Goal: Task Accomplishment & Management: Complete application form

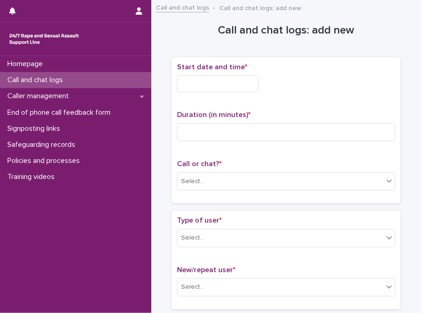
click at [202, 91] on div "Start date and time *" at bounding box center [286, 81] width 218 height 37
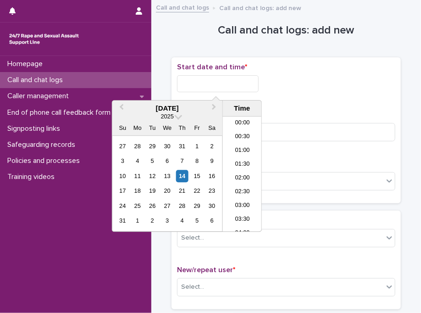
click at [224, 84] on input "text" at bounding box center [218, 83] width 82 height 17
click at [231, 177] on li "15:30" at bounding box center [242, 174] width 39 height 14
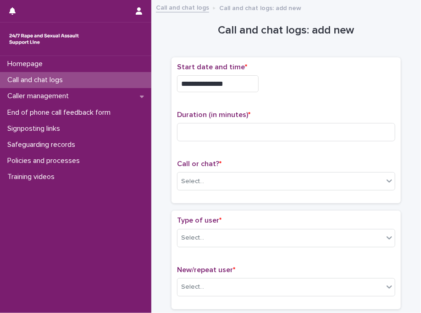
click at [234, 85] on input "**********" at bounding box center [218, 83] width 82 height 17
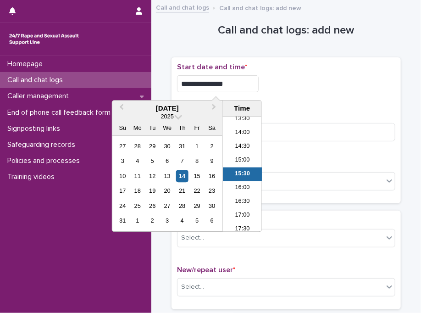
click at [234, 85] on input "**********" at bounding box center [218, 83] width 82 height 17
type input "**********"
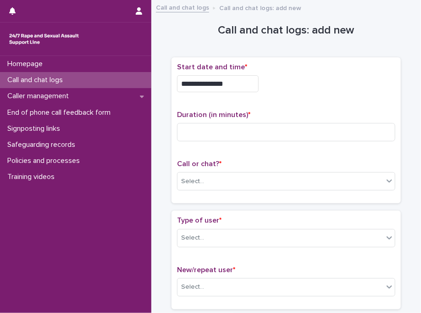
click at [316, 92] on div "**********" at bounding box center [286, 81] width 218 height 37
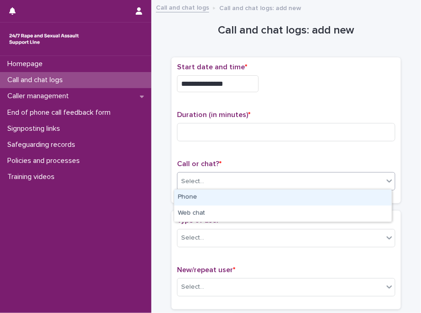
drag, startPoint x: 226, startPoint y: 175, endPoint x: 211, endPoint y: 195, distance: 25.8
click at [211, 195] on body "**********" at bounding box center [210, 156] width 421 height 313
click at [211, 195] on div "Phone" at bounding box center [282, 197] width 217 height 16
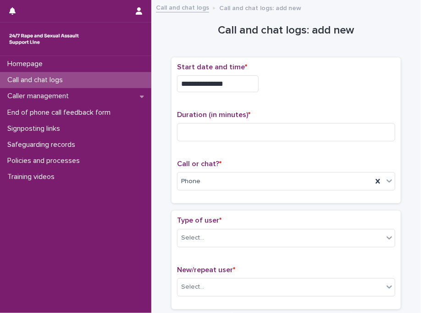
click at [238, 31] on h1 "Call and chat logs: add new" at bounding box center [285, 30] width 229 height 13
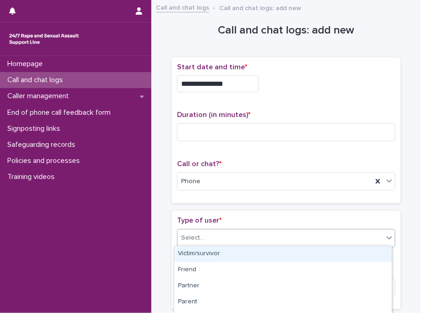
click at [292, 242] on div "Select..." at bounding box center [280, 237] width 206 height 15
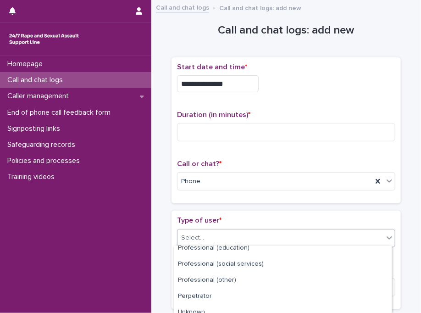
scroll to position [172, 0]
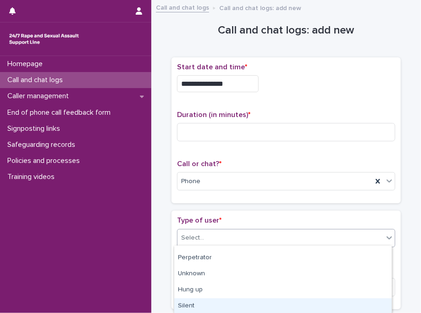
click at [255, 302] on div "Silent" at bounding box center [282, 306] width 217 height 16
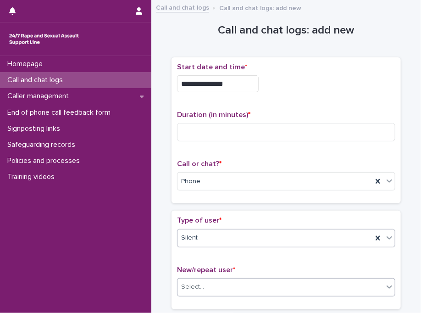
click at [205, 282] on div "Select..." at bounding box center [280, 286] width 206 height 15
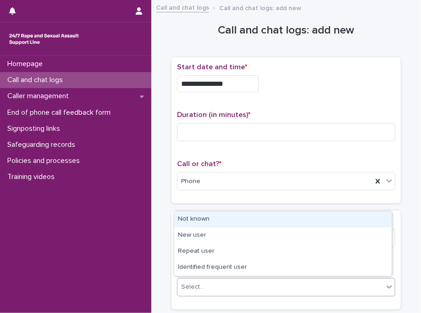
click at [222, 225] on div "Not known" at bounding box center [282, 219] width 217 height 16
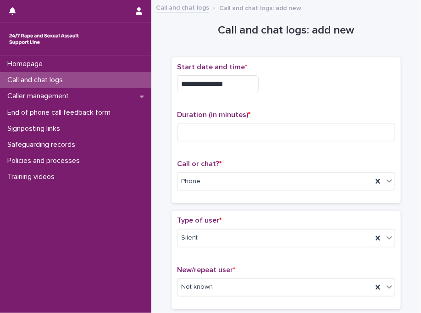
click at [222, 225] on div "Type of user * Silent" at bounding box center [286, 235] width 218 height 38
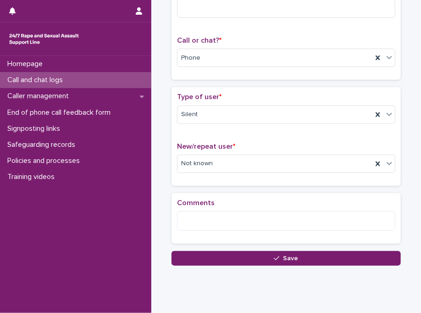
scroll to position [145, 0]
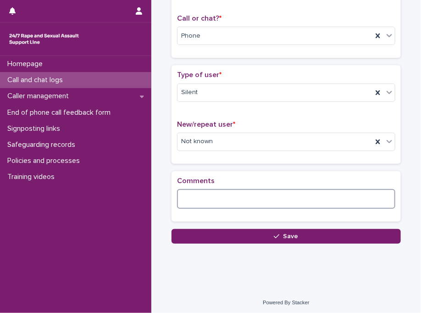
click at [258, 204] on textarea at bounding box center [286, 199] width 218 height 20
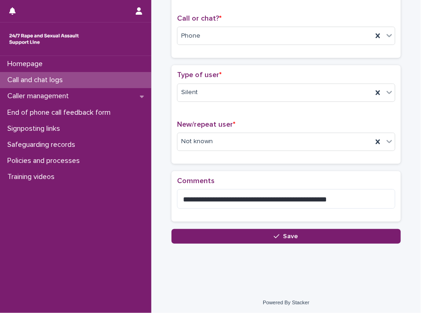
click at [291, 176] on p "Comments" at bounding box center [286, 180] width 218 height 9
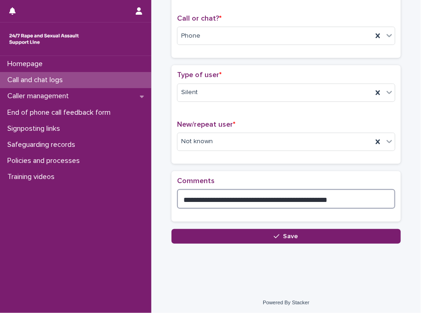
click at [346, 198] on textarea "**********" at bounding box center [286, 199] width 218 height 20
type textarea "**********"
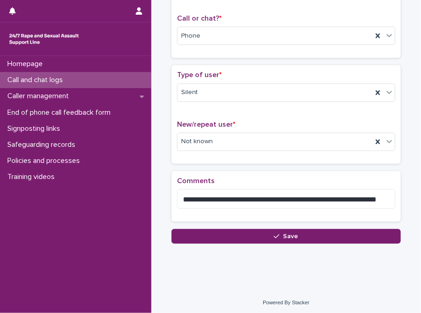
click at [366, 179] on p "Comments" at bounding box center [286, 180] width 218 height 9
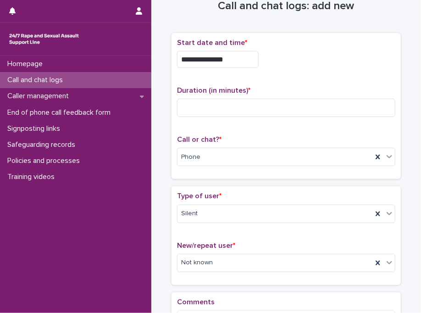
scroll to position [17, 0]
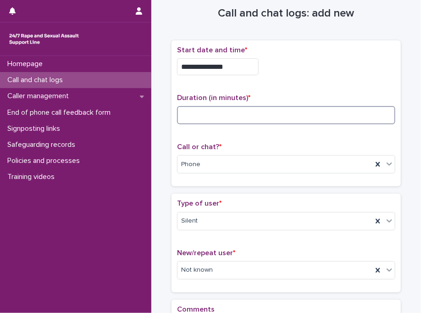
click at [284, 120] on input at bounding box center [286, 115] width 218 height 18
type input "**"
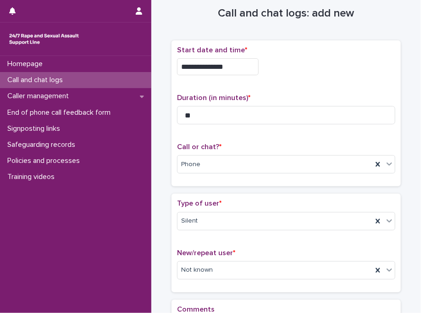
click at [240, 244] on div "Type of user * Silent New/repeat user * Not known" at bounding box center [286, 242] width 218 height 87
click at [242, 188] on div "**********" at bounding box center [285, 117] width 229 height 154
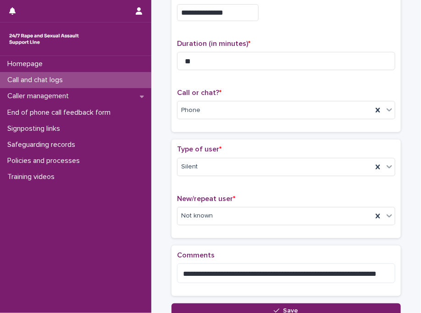
scroll to position [90, 0]
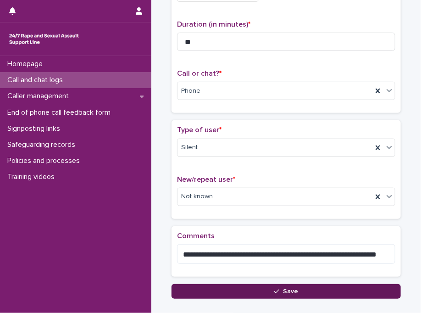
click at [274, 288] on icon "button" at bounding box center [276, 291] width 5 height 6
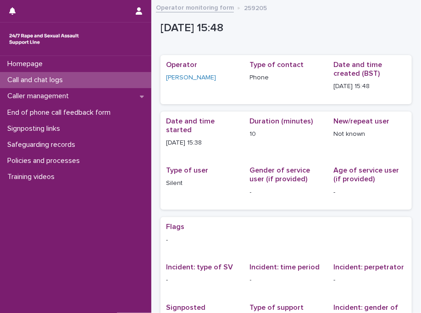
click at [115, 81] on div "Call and chat logs" at bounding box center [75, 80] width 151 height 16
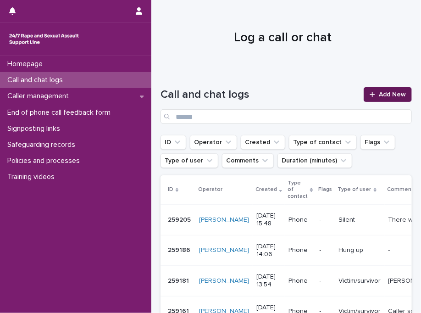
click at [379, 94] on span "Add New" at bounding box center [392, 94] width 27 height 6
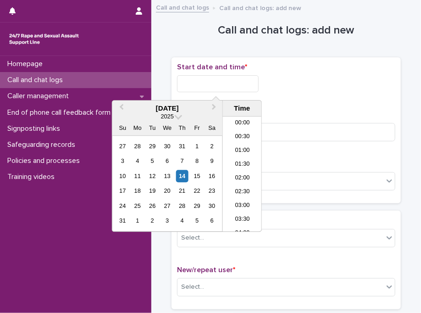
scroll to position [390, 0]
click at [236, 82] on input "text" at bounding box center [218, 83] width 82 height 17
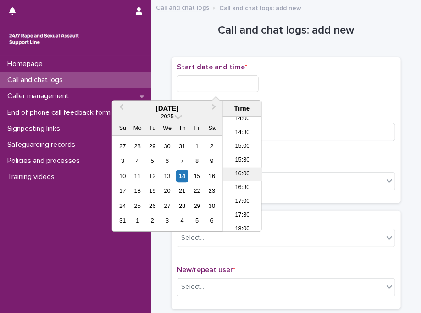
click at [243, 176] on li "16:00" at bounding box center [242, 174] width 39 height 14
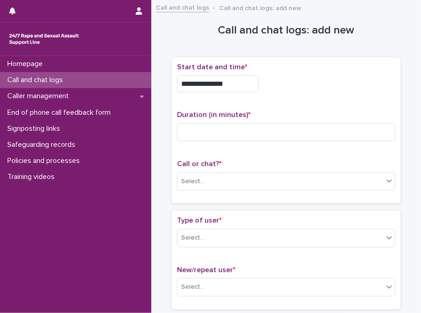
click at [240, 85] on input "**********" at bounding box center [218, 83] width 82 height 17
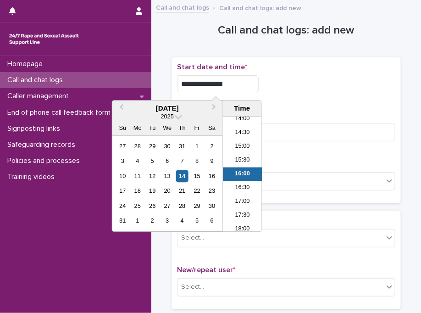
click at [240, 85] on input "**********" at bounding box center [218, 83] width 82 height 17
type input "**********"
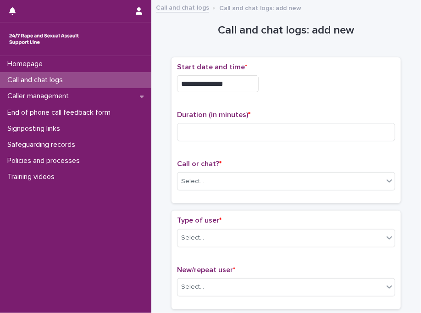
click at [289, 91] on div "**********" at bounding box center [286, 81] width 218 height 37
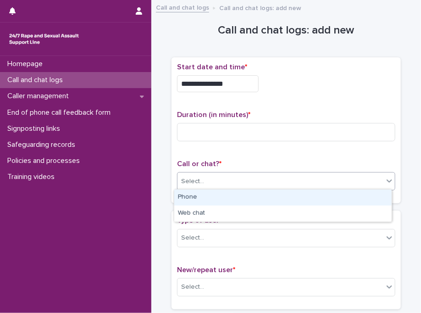
click at [208, 186] on div "Select..." at bounding box center [280, 181] width 206 height 15
click at [207, 197] on div "Phone" at bounding box center [282, 197] width 217 height 16
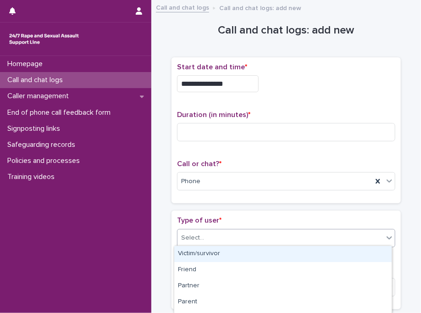
click at [246, 235] on div "Select..." at bounding box center [280, 237] width 206 height 15
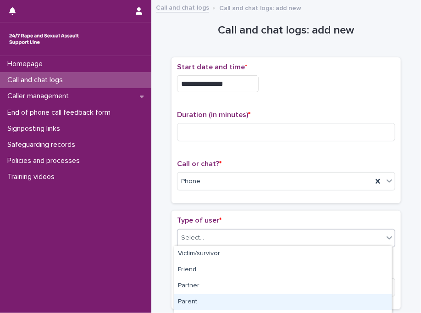
click at [305, 301] on div "Parent" at bounding box center [282, 302] width 217 height 16
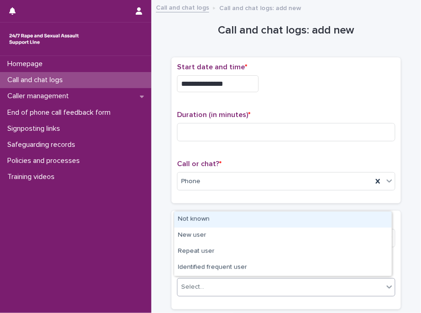
click at [211, 283] on div "Select..." at bounding box center [280, 286] width 206 height 15
click at [197, 279] on div "Select..." at bounding box center [280, 286] width 206 height 15
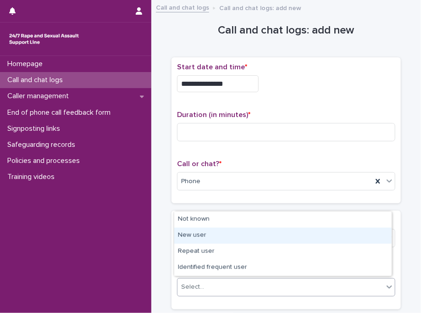
click at [213, 233] on div "New user" at bounding box center [282, 235] width 217 height 16
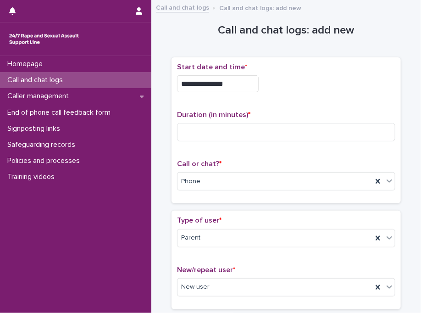
click at [232, 213] on div "Type of user * Parent New/repeat user * New user" at bounding box center [285, 259] width 229 height 98
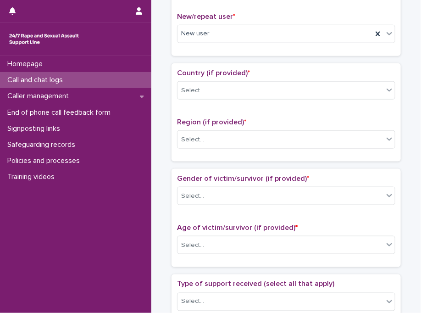
scroll to position [257, 0]
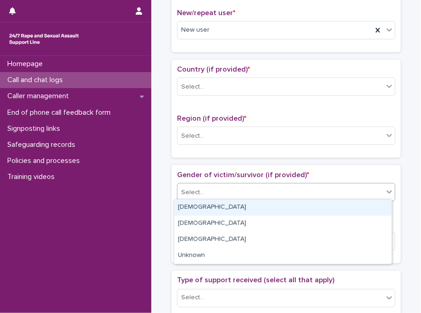
click at [196, 196] on div "Select..." at bounding box center [280, 192] width 206 height 15
click at [198, 214] on div "[DEMOGRAPHIC_DATA]" at bounding box center [282, 207] width 217 height 16
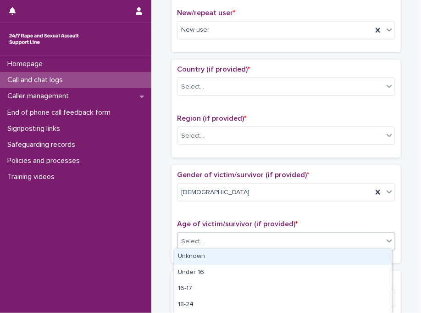
click at [202, 242] on div "Select..." at bounding box center [280, 241] width 206 height 15
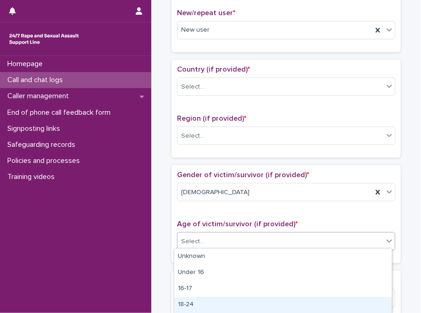
click at [201, 304] on div "18-24" at bounding box center [282, 305] width 217 height 16
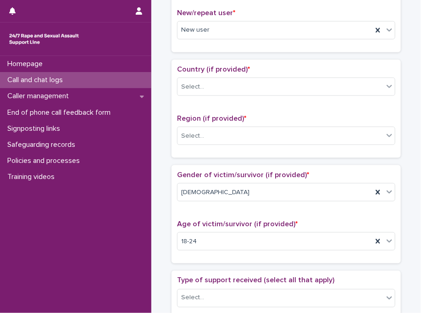
click at [254, 214] on div "Gender of victim/survivor (if provided) * [DEMOGRAPHIC_DATA] Age of victim/surv…" at bounding box center [286, 213] width 218 height 87
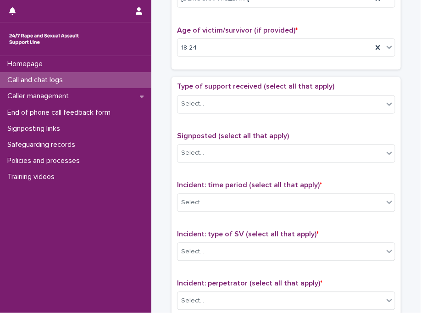
scroll to position [458, 0]
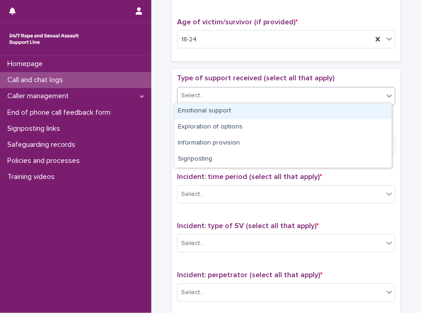
click at [249, 94] on div "Select..." at bounding box center [280, 95] width 206 height 15
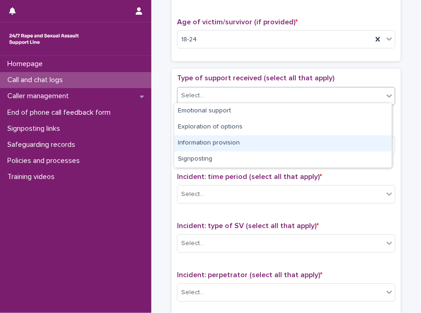
click at [264, 144] on div "Information provision" at bounding box center [282, 143] width 217 height 16
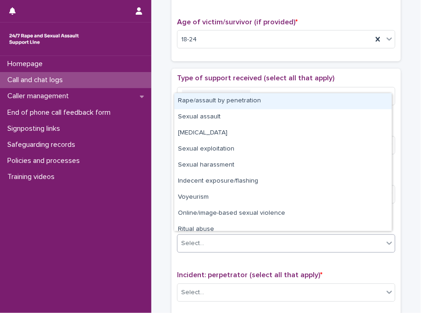
click at [235, 242] on div "Select..." at bounding box center [280, 243] width 206 height 15
click at [240, 101] on div "Rape/assault by penetration" at bounding box center [282, 101] width 217 height 16
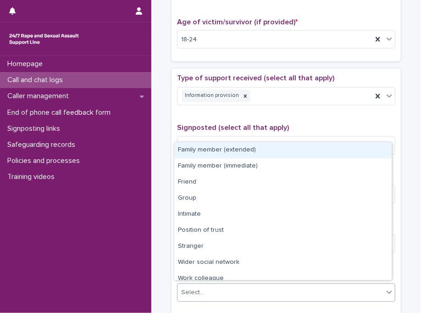
click at [225, 292] on div "Select..." at bounding box center [280, 292] width 206 height 15
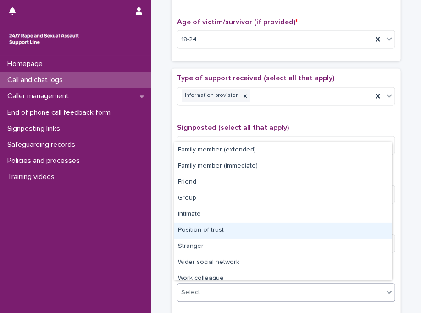
click at [229, 231] on div "Position of trust" at bounding box center [282, 230] width 217 height 16
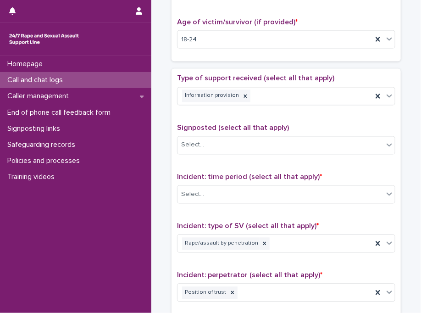
click at [242, 225] on span "Incident: type of SV (select all that apply) *" at bounding box center [248, 225] width 142 height 7
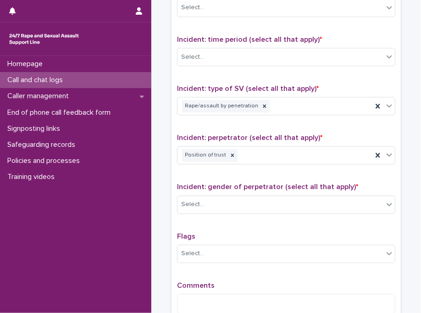
scroll to position [605, 0]
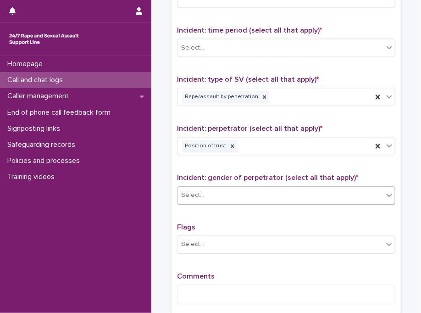
click at [205, 196] on div "Select..." at bounding box center [280, 194] width 206 height 15
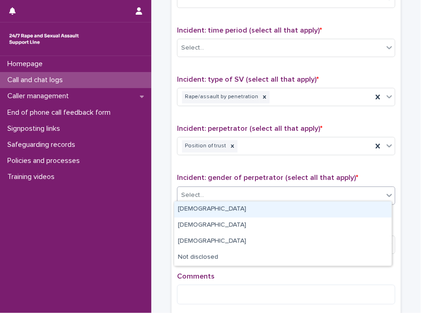
click at [209, 211] on div "[DEMOGRAPHIC_DATA]" at bounding box center [282, 209] width 217 height 16
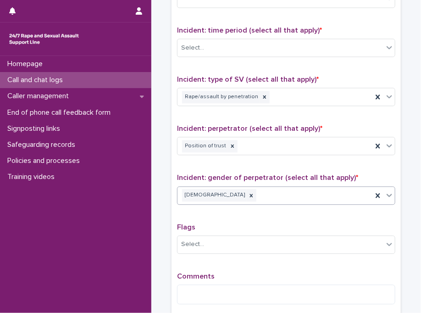
click at [209, 211] on div "Type of support received (select all that apply) Information provision Signpost…" at bounding box center [286, 119] width 218 height 383
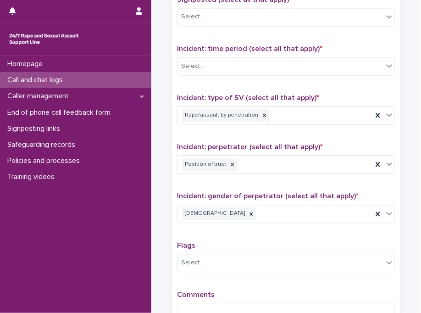
scroll to position [568, 0]
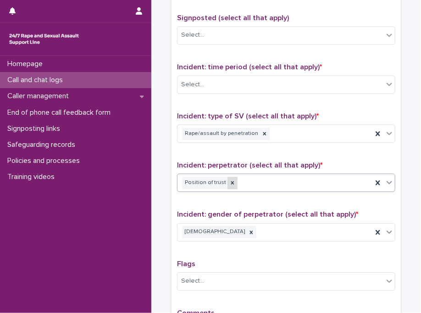
click at [229, 181] on icon at bounding box center [232, 182] width 6 height 6
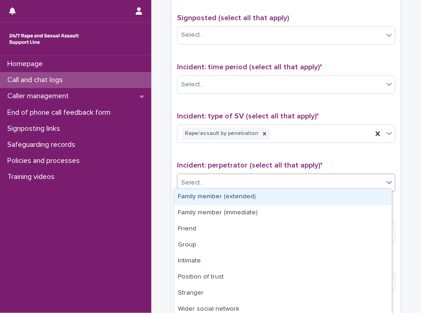
click at [225, 181] on div "Select..." at bounding box center [280, 182] width 206 height 15
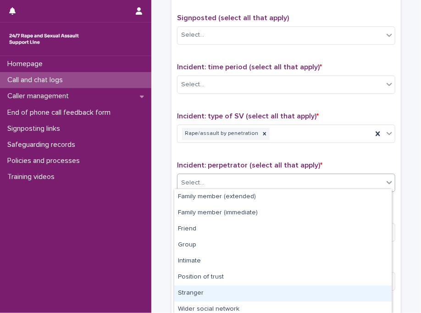
click at [204, 292] on div "Stranger" at bounding box center [282, 293] width 217 height 16
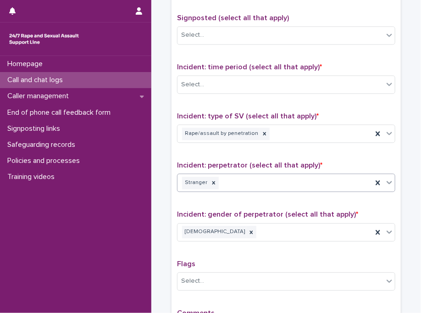
click at [210, 198] on div "Type of support received (select all that apply) Information provision Signpost…" at bounding box center [286, 155] width 218 height 383
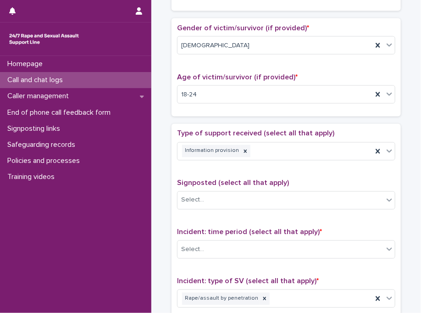
scroll to position [403, 0]
click at [280, 150] on div "Information provision" at bounding box center [274, 151] width 195 height 16
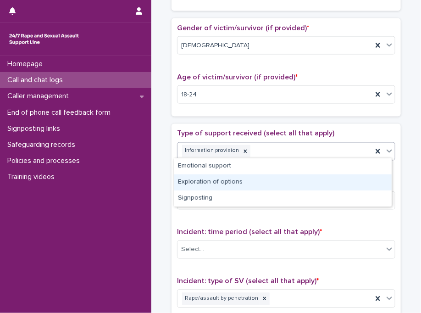
click at [236, 186] on div "Exploration of options" at bounding box center [282, 182] width 217 height 16
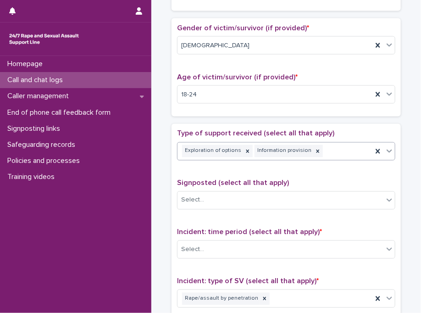
click at [197, 64] on div "Gender of victim/survivor (if provided) * [DEMOGRAPHIC_DATA] Age of victim/surv…" at bounding box center [286, 67] width 218 height 87
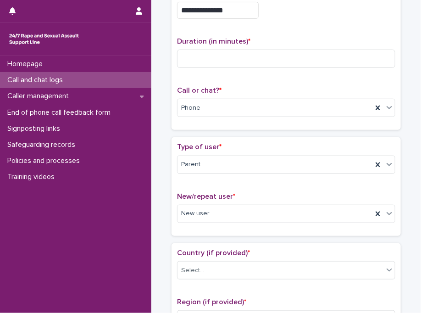
scroll to position [55, 0]
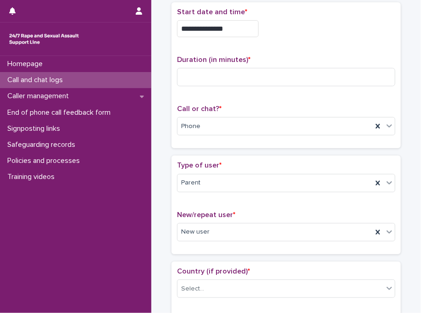
click at [205, 204] on div "Type of user * Parent New/repeat user * New user" at bounding box center [286, 204] width 218 height 87
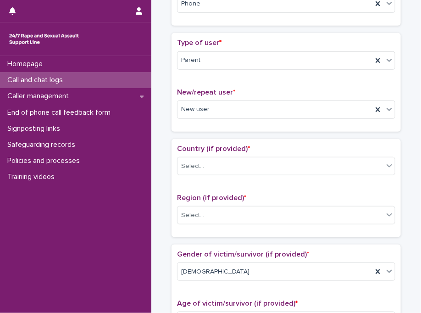
scroll to position [202, 0]
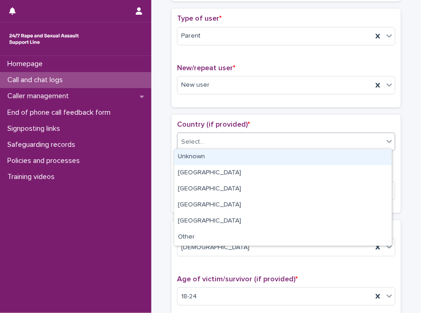
click at [223, 144] on div "Select..." at bounding box center [280, 141] width 206 height 15
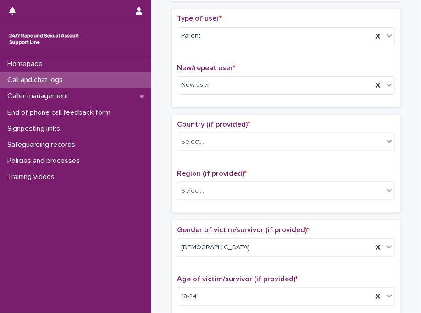
click at [256, 117] on div "Country (if provided) * Select... Region (if provided) * Select..." at bounding box center [285, 164] width 229 height 98
click at [230, 159] on div "Country (if provided) * Select... Region (if provided) * Select..." at bounding box center [286, 163] width 218 height 87
click at [223, 149] on div "Country (if provided) * Select..." at bounding box center [286, 139] width 218 height 38
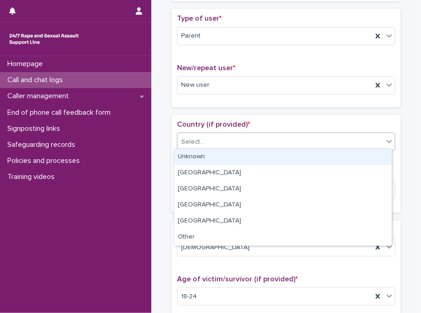
click at [213, 147] on div "Select..." at bounding box center [286, 141] width 218 height 18
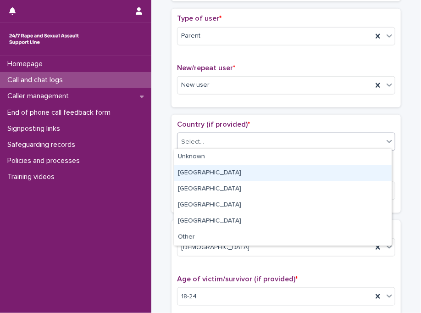
click at [213, 169] on div "[GEOGRAPHIC_DATA]" at bounding box center [282, 173] width 217 height 16
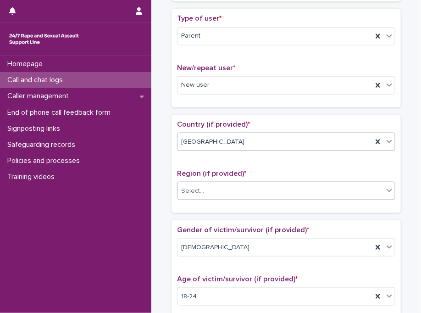
click at [214, 192] on div "Select..." at bounding box center [280, 190] width 206 height 15
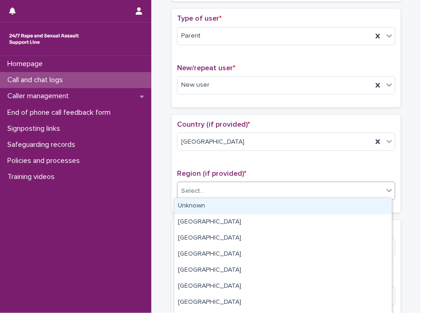
click at [214, 204] on div "Unknown" at bounding box center [282, 206] width 217 height 16
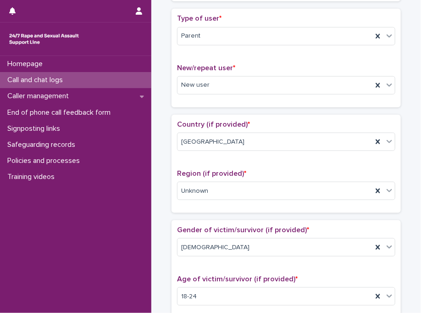
click at [214, 204] on div "Region (if provided) * Unknown" at bounding box center [286, 188] width 218 height 38
click at [213, 170] on span "Region (if provided) *" at bounding box center [211, 173] width 69 height 7
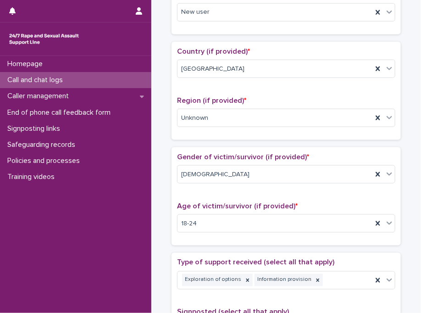
scroll to position [275, 0]
click at [245, 201] on p "Age of victim/survivor (if provided) *" at bounding box center [286, 205] width 218 height 9
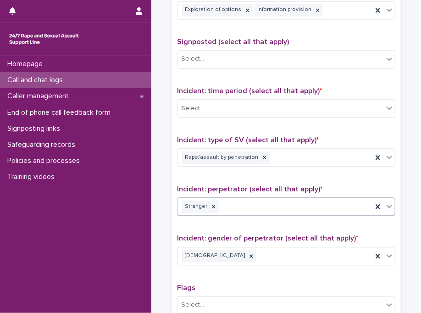
scroll to position [550, 0]
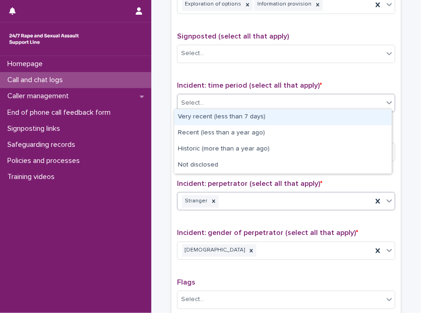
click at [222, 101] on div "Select..." at bounding box center [280, 102] width 206 height 15
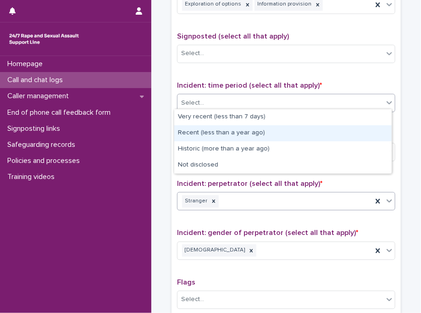
click at [225, 129] on div "Recent (less than a year ago)" at bounding box center [282, 133] width 217 height 16
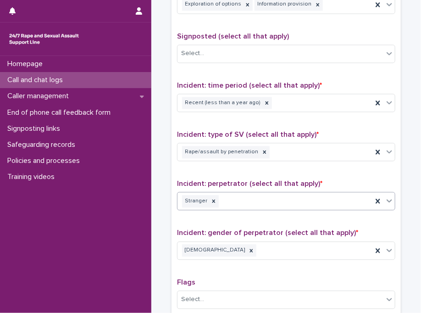
click at [229, 173] on div "Type of support received (select all that apply) Exploration of options Informa…" at bounding box center [286, 174] width 218 height 383
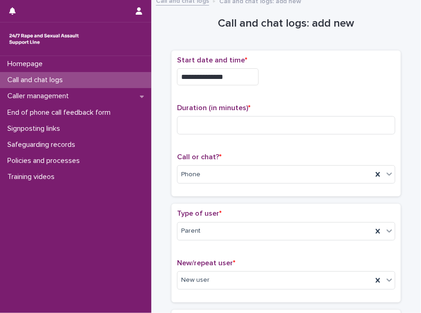
scroll to position [0, 0]
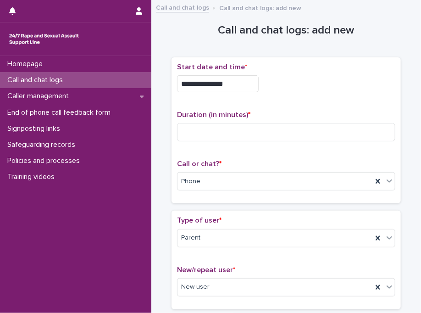
click at [261, 140] on div "Duration (in minutes) *" at bounding box center [286, 129] width 218 height 38
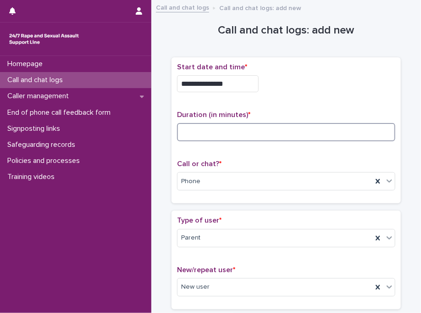
click at [290, 128] on input at bounding box center [286, 132] width 218 height 18
type input "**"
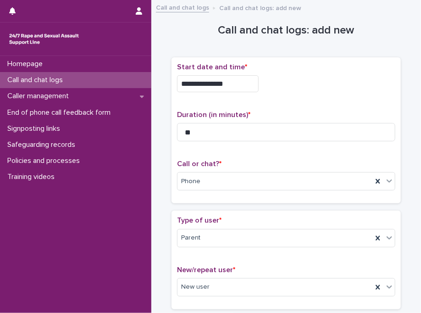
click at [337, 92] on div "**********" at bounding box center [286, 81] width 218 height 37
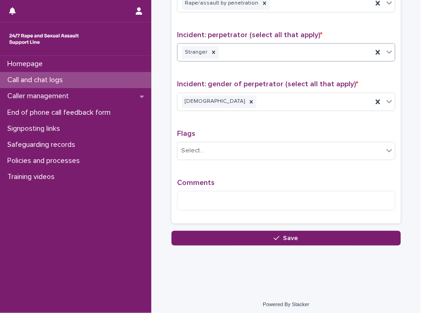
scroll to position [698, 0]
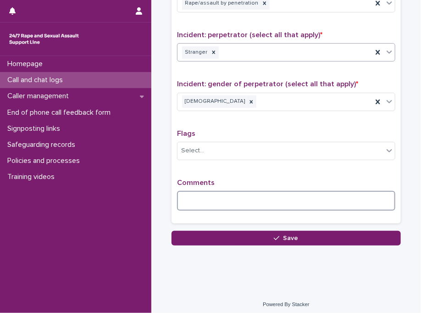
click at [221, 197] on textarea at bounding box center [286, 201] width 218 height 20
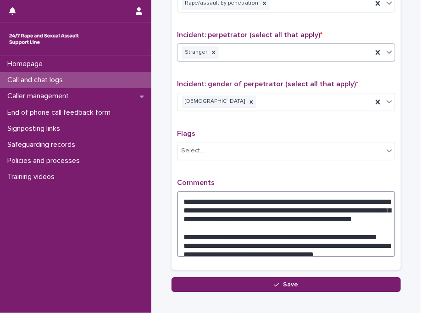
type textarea "**********"
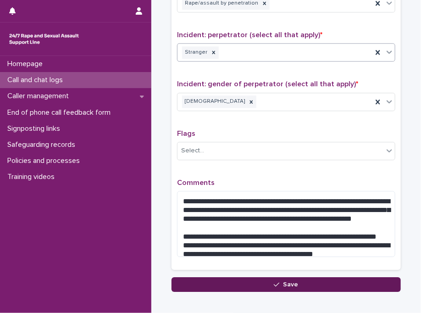
click at [236, 278] on button "Save" at bounding box center [285, 284] width 229 height 15
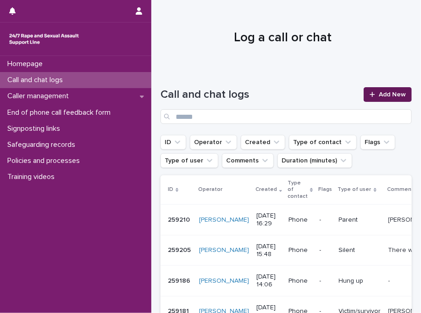
click at [383, 95] on span "Add New" at bounding box center [392, 94] width 27 height 6
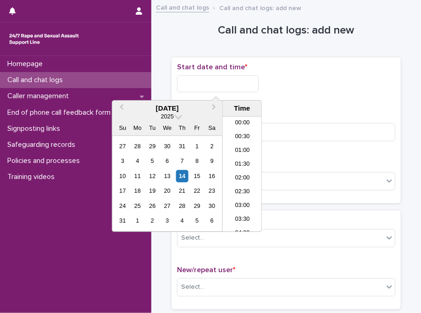
click at [235, 87] on input "text" at bounding box center [218, 83] width 82 height 17
click at [249, 176] on li "16:30" at bounding box center [242, 174] width 39 height 14
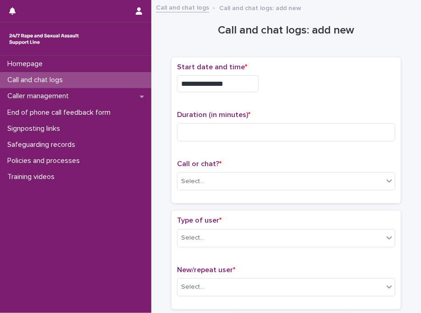
click at [239, 82] on input "**********" at bounding box center [218, 83] width 82 height 17
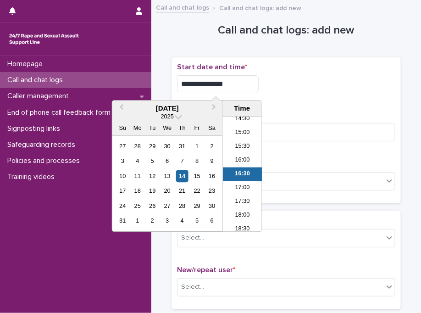
click at [239, 82] on input "**********" at bounding box center [218, 83] width 82 height 17
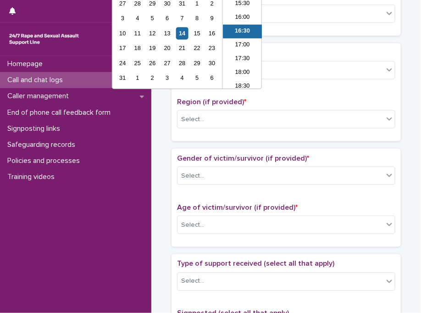
scroll to position [0, 0]
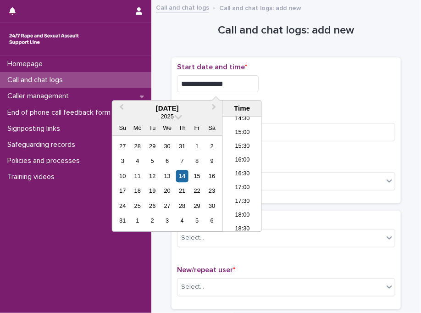
type input "**********"
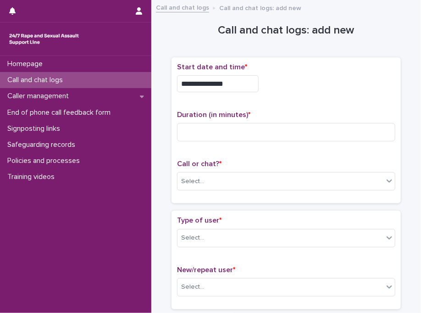
click at [292, 84] on div "**********" at bounding box center [286, 83] width 218 height 17
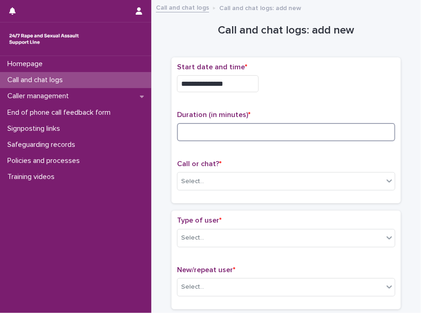
click at [249, 129] on input at bounding box center [286, 132] width 218 height 18
type input "*"
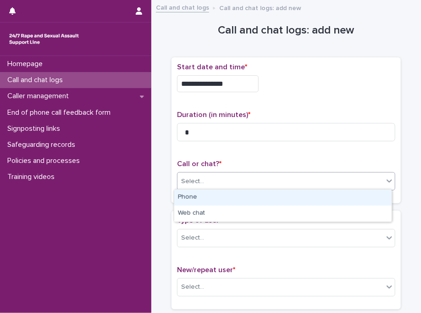
click at [264, 177] on div "Select..." at bounding box center [280, 181] width 206 height 15
click at [272, 197] on div "Phone" at bounding box center [282, 197] width 217 height 16
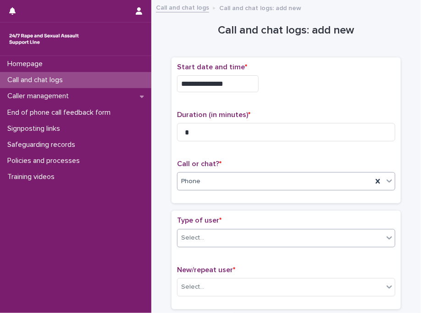
click at [337, 234] on div "Select..." at bounding box center [280, 237] width 206 height 15
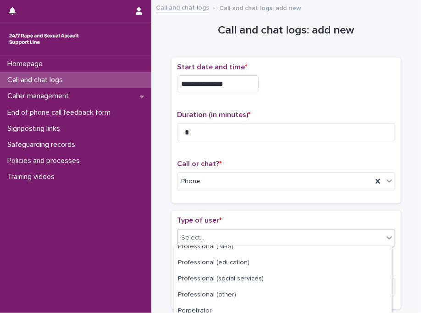
scroll to position [166, 0]
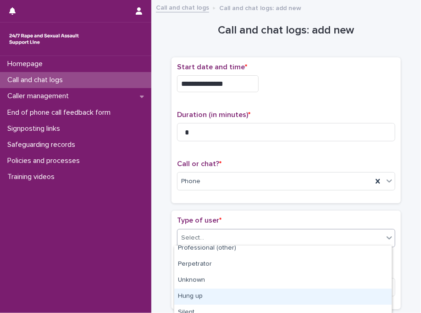
click at [313, 288] on div "Hung up" at bounding box center [282, 296] width 217 height 16
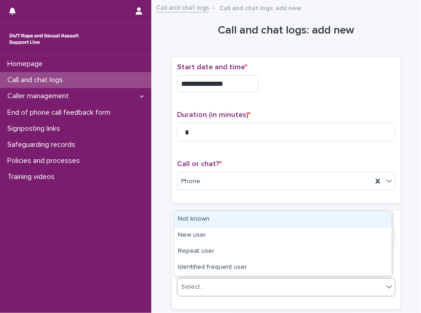
drag, startPoint x: 283, startPoint y: 279, endPoint x: 201, endPoint y: 222, distance: 100.2
click at [201, 222] on body "**********" at bounding box center [210, 156] width 421 height 313
click at [201, 222] on div "Not known" at bounding box center [282, 219] width 217 height 16
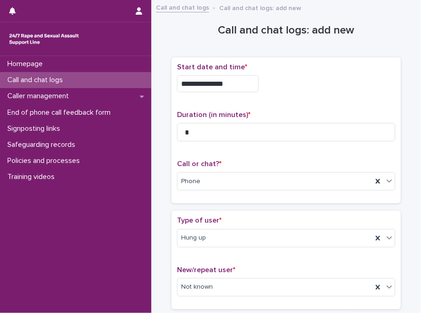
click at [201, 222] on span "Type of user *" at bounding box center [199, 219] width 44 height 7
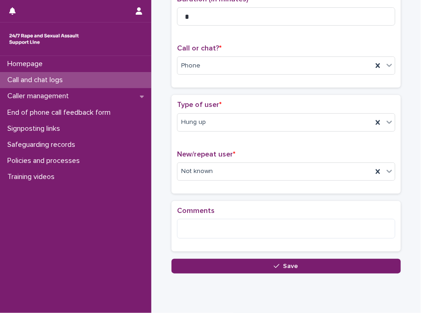
scroll to position [145, 0]
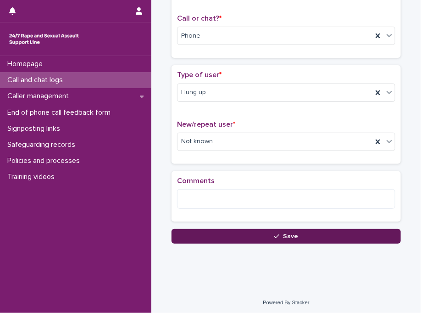
click at [209, 231] on button "Save" at bounding box center [285, 236] width 229 height 15
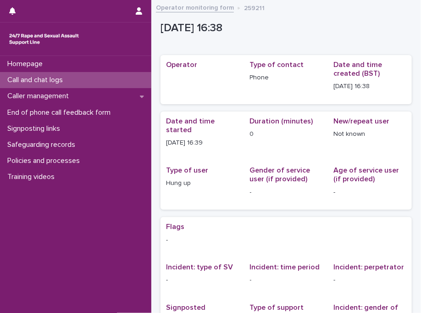
click at [121, 79] on div "Call and chat logs" at bounding box center [75, 80] width 151 height 16
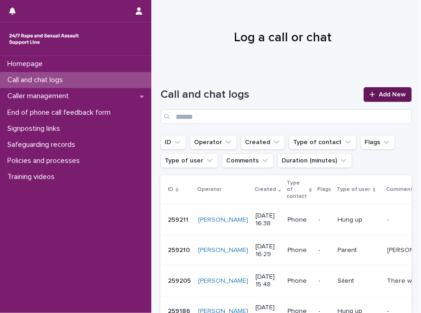
click at [396, 91] on span "Add New" at bounding box center [392, 94] width 27 height 6
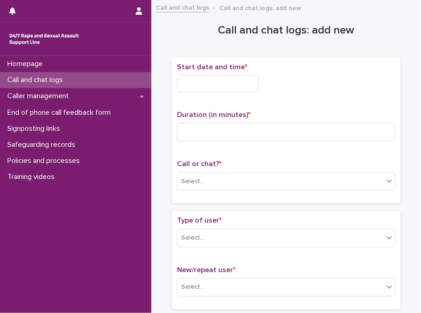
click at [79, 81] on div "Call and chat logs" at bounding box center [75, 80] width 151 height 16
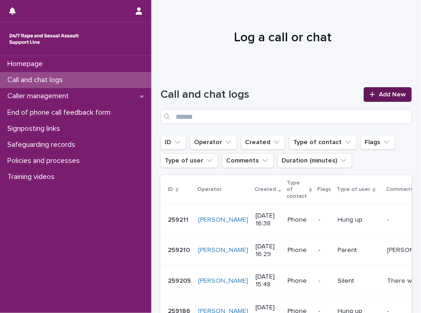
click at [379, 96] on span "Add New" at bounding box center [392, 94] width 27 height 6
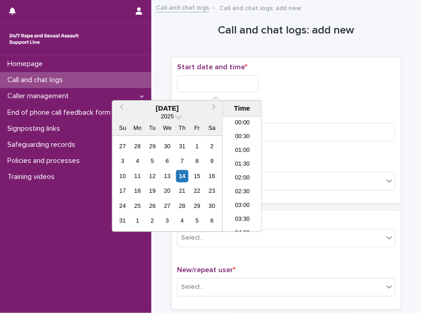
click at [243, 83] on input "text" at bounding box center [218, 83] width 82 height 17
click at [240, 175] on li "16:30" at bounding box center [242, 174] width 39 height 14
click at [239, 83] on input "**********" at bounding box center [218, 83] width 82 height 17
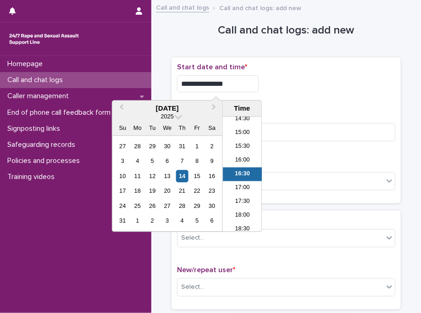
click at [239, 83] on input "**********" at bounding box center [218, 83] width 82 height 17
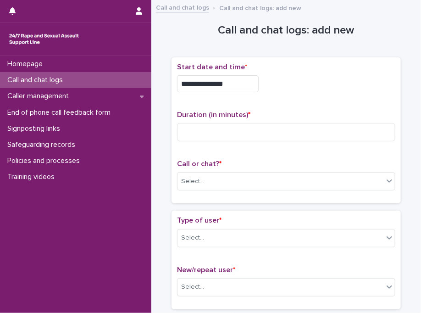
click at [330, 77] on div "**********" at bounding box center [286, 83] width 218 height 17
click at [229, 170] on div "Call or chat? * Select..." at bounding box center [286, 178] width 218 height 38
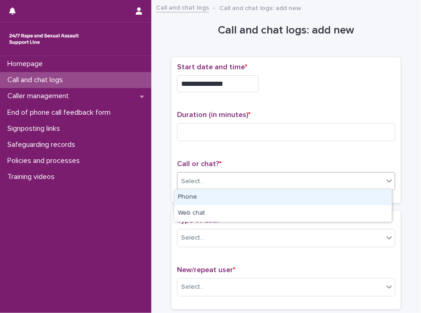
click at [225, 176] on div "Select..." at bounding box center [280, 181] width 206 height 15
click at [222, 196] on div "Phone" at bounding box center [282, 197] width 217 height 16
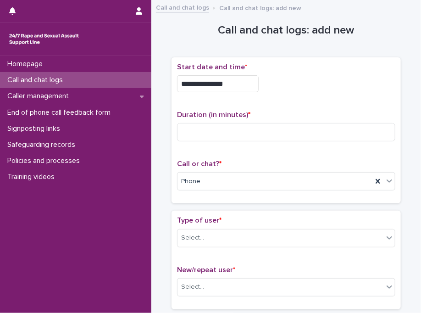
click at [222, 196] on div "Call or chat? * Phone" at bounding box center [286, 178] width 218 height 38
click at [248, 82] on input "**********" at bounding box center [218, 83] width 82 height 17
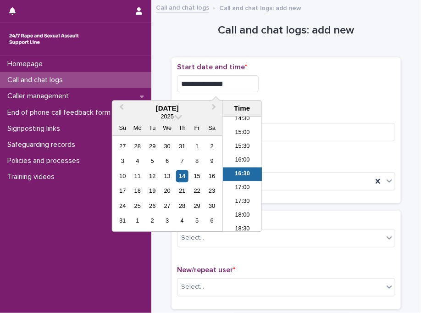
click at [248, 82] on input "**********" at bounding box center [218, 83] width 82 height 17
click at [242, 187] on li "17:00" at bounding box center [242, 188] width 39 height 14
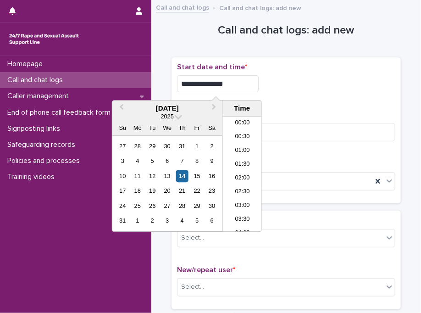
click at [245, 80] on input "**********" at bounding box center [218, 83] width 82 height 17
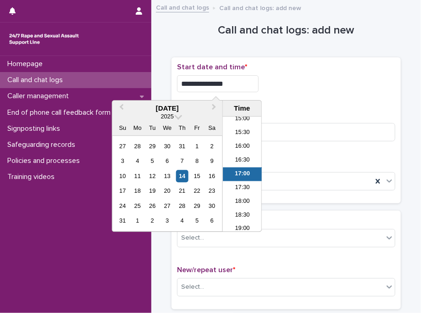
click at [245, 80] on input "**********" at bounding box center [218, 83] width 82 height 17
type input "**********"
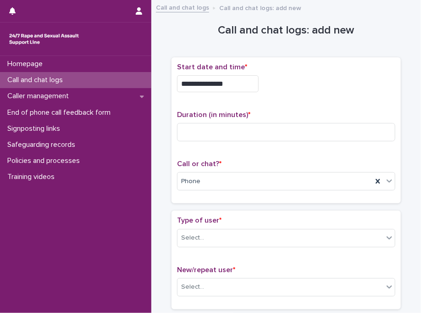
click at [343, 78] on div "**********" at bounding box center [286, 83] width 218 height 17
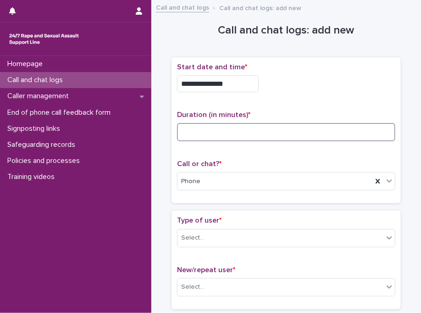
click at [213, 134] on input at bounding box center [286, 132] width 218 height 18
type input "*"
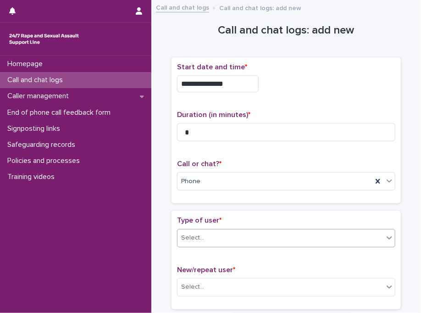
click at [215, 241] on div "Select..." at bounding box center [280, 237] width 206 height 15
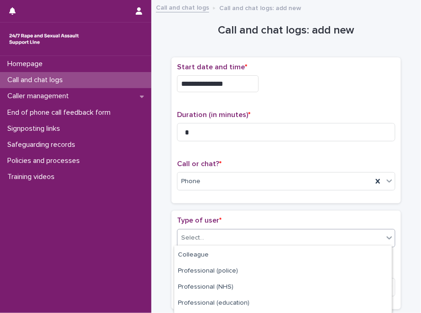
scroll to position [172, 0]
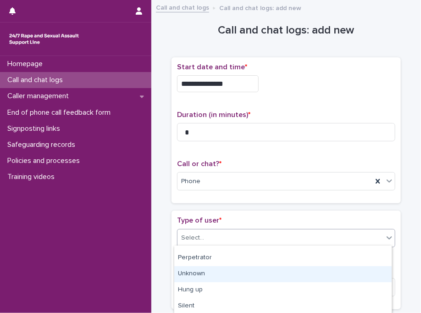
click at [280, 267] on div "Unknown" at bounding box center [282, 274] width 217 height 16
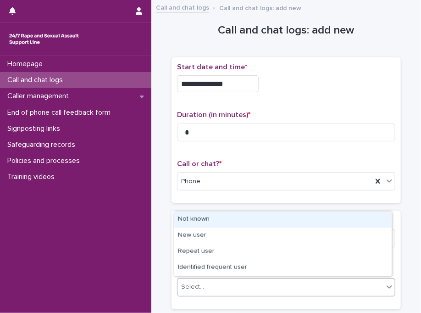
click at [198, 279] on div "Select..." at bounding box center [280, 286] width 206 height 15
click at [237, 223] on div "Not known" at bounding box center [282, 219] width 217 height 16
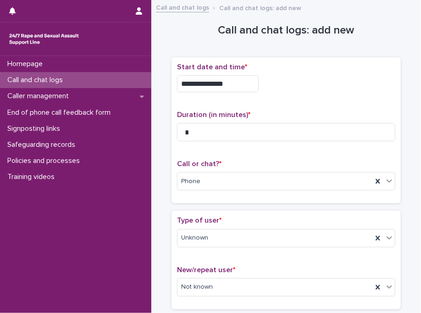
click at [237, 223] on div "Type of user * Unknown" at bounding box center [286, 235] width 218 height 38
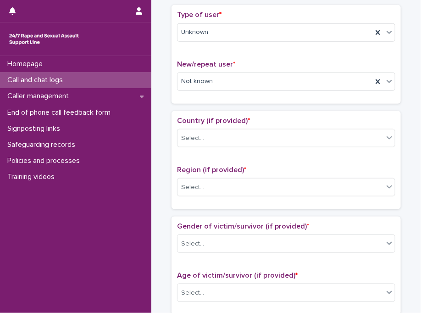
scroll to position [220, 0]
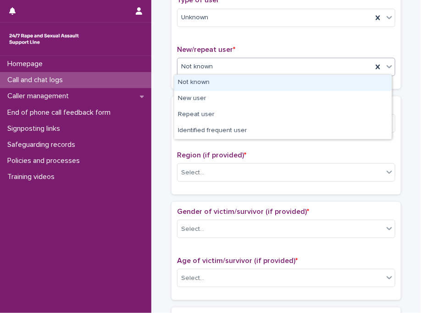
click at [203, 59] on div "Not known" at bounding box center [274, 66] width 195 height 15
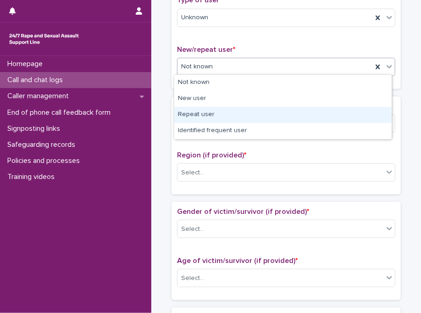
click at [214, 116] on div "Repeat user" at bounding box center [282, 115] width 217 height 16
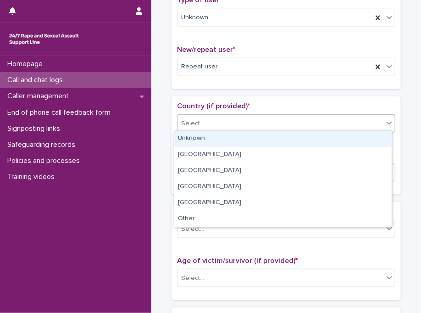
click at [214, 116] on div "Select..." at bounding box center [280, 123] width 206 height 15
click at [214, 140] on div "Unknown" at bounding box center [282, 139] width 217 height 16
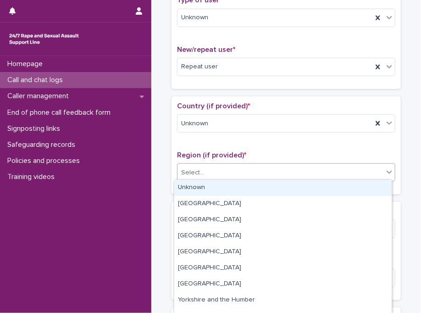
click at [208, 173] on div "Select..." at bounding box center [280, 172] width 206 height 15
click at [207, 191] on div "Unknown" at bounding box center [282, 188] width 217 height 16
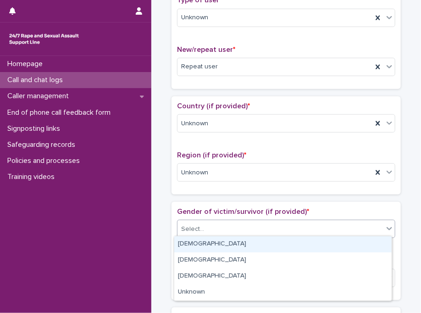
click at [204, 223] on div "Select..." at bounding box center [280, 228] width 206 height 15
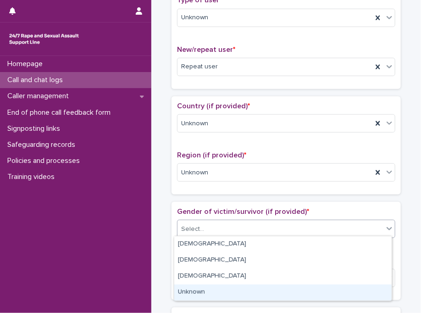
click at [203, 296] on div "Unknown" at bounding box center [282, 292] width 217 height 16
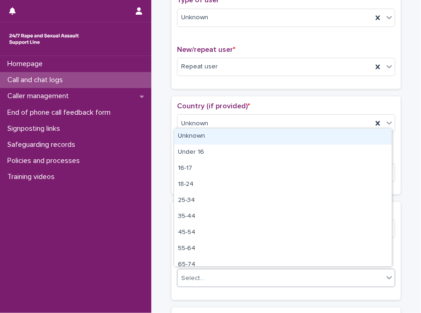
click at [237, 273] on div "Select..." at bounding box center [280, 277] width 206 height 15
click at [233, 140] on div "Unknown" at bounding box center [282, 136] width 217 height 16
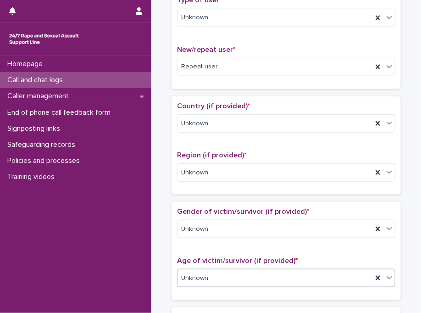
click at [233, 140] on div "Country (if provided) * Unknown Region (if provided) * Unknown" at bounding box center [286, 145] width 218 height 87
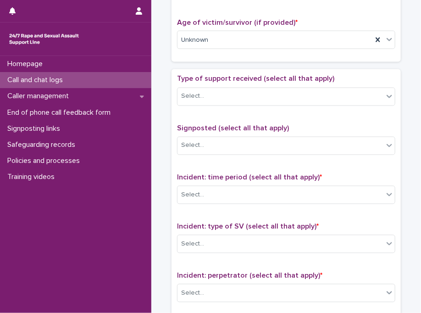
scroll to position [458, 0]
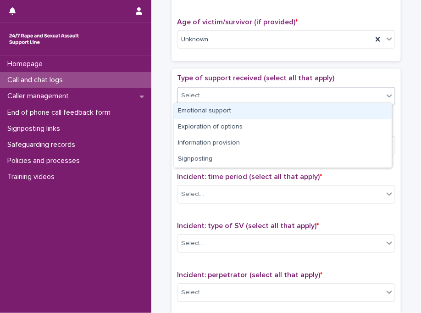
click at [209, 94] on div "Select..." at bounding box center [280, 95] width 206 height 15
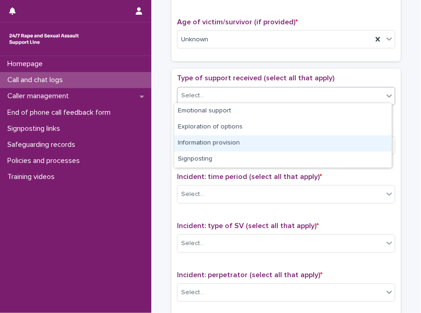
click at [217, 144] on div "Information provision" at bounding box center [282, 143] width 217 height 16
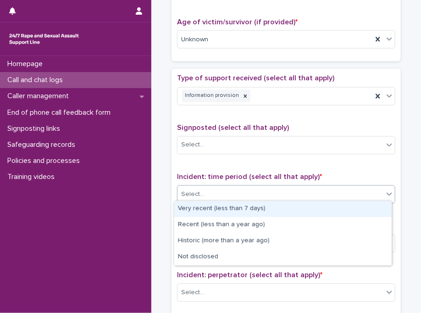
click at [218, 190] on div "Select..." at bounding box center [280, 194] width 206 height 15
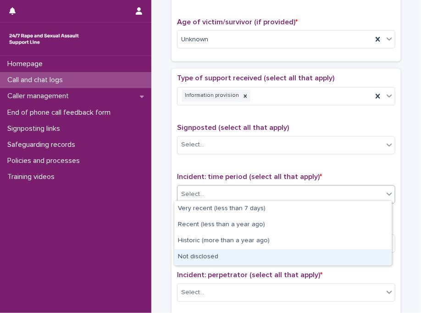
click at [214, 261] on div "Not disclosed" at bounding box center [282, 257] width 217 height 16
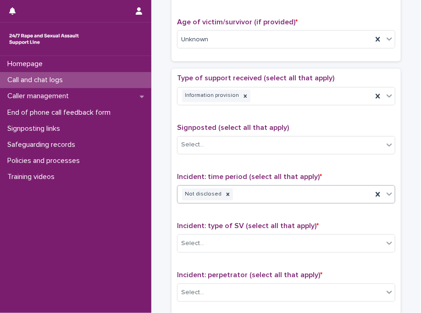
click at [214, 261] on div "Type of support received (select all that apply) Information provision Signpost…" at bounding box center [286, 265] width 218 height 383
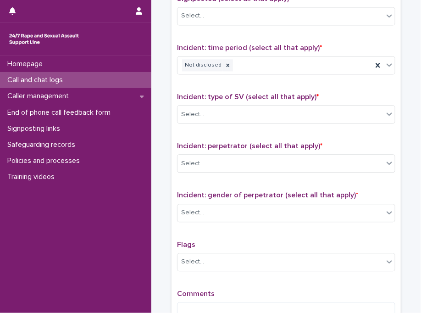
scroll to position [678, 0]
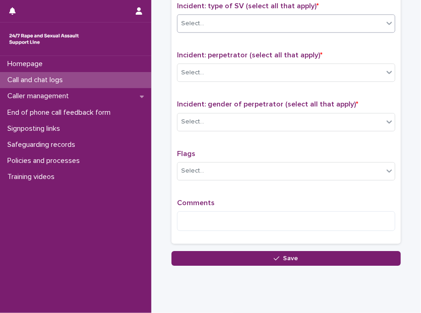
click at [277, 20] on div "Select..." at bounding box center [280, 23] width 206 height 15
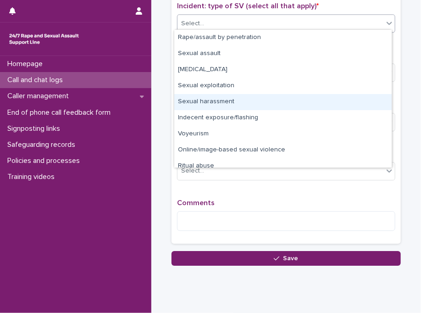
scroll to position [23, 0]
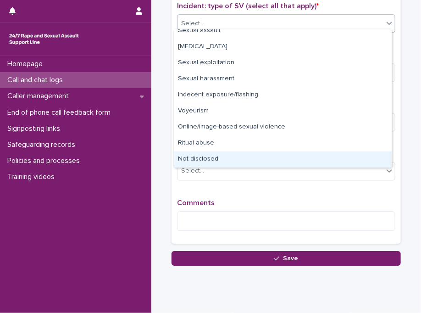
click at [364, 159] on div "Not disclosed" at bounding box center [282, 159] width 217 height 16
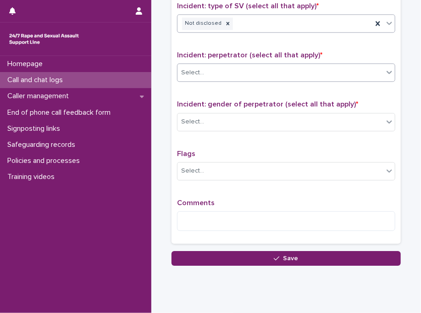
click at [222, 65] on div "Select..." at bounding box center [280, 72] width 206 height 15
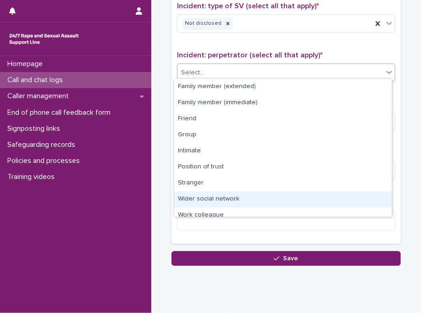
scroll to position [38, 0]
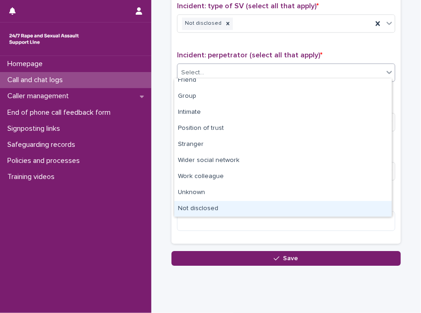
click at [316, 201] on div "Not disclosed" at bounding box center [282, 209] width 217 height 16
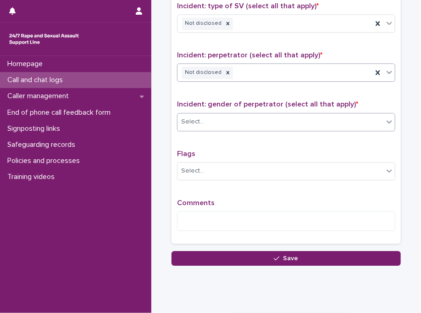
click at [216, 121] on div "Select..." at bounding box center [280, 121] width 206 height 15
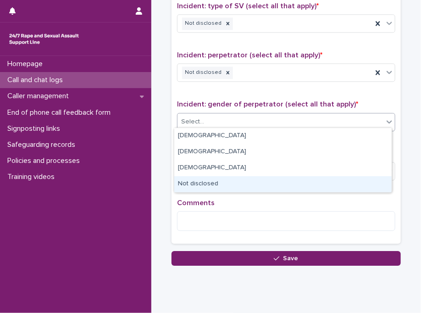
click at [204, 187] on div "Not disclosed" at bounding box center [282, 184] width 217 height 16
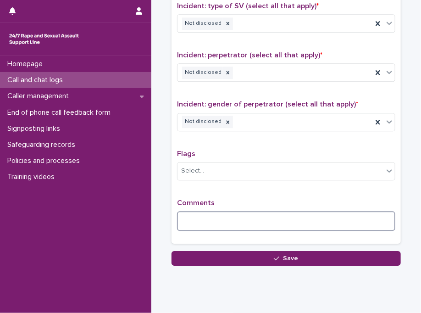
click at [202, 218] on textarea at bounding box center [286, 221] width 218 height 20
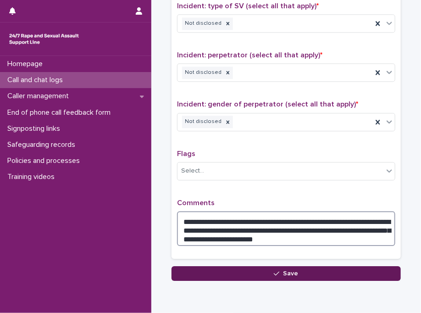
type textarea "**********"
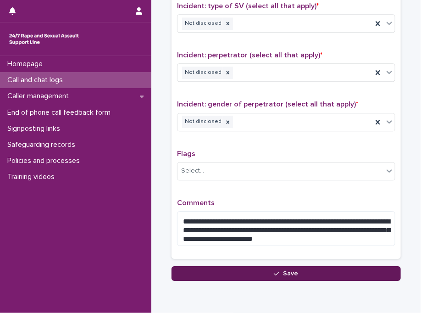
click at [229, 267] on button "Save" at bounding box center [285, 273] width 229 height 15
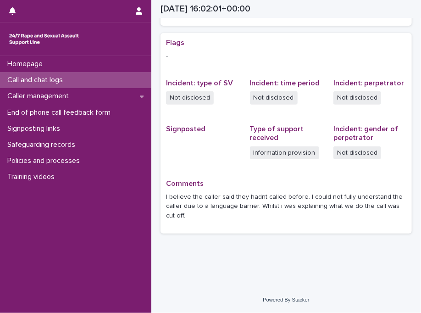
scroll to position [183, 0]
click at [106, 76] on div "Call and chat logs" at bounding box center [75, 80] width 151 height 16
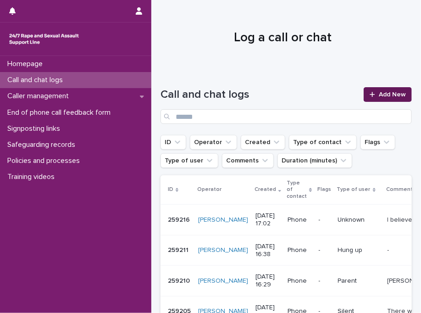
click at [379, 95] on span "Add New" at bounding box center [392, 94] width 27 height 6
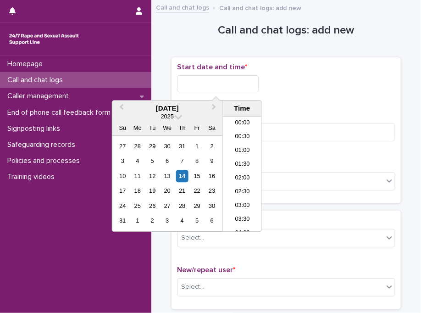
click at [214, 82] on input "text" at bounding box center [218, 83] width 82 height 17
click at [247, 176] on li "17:00" at bounding box center [242, 174] width 39 height 14
click at [256, 84] on input "**********" at bounding box center [218, 83] width 82 height 17
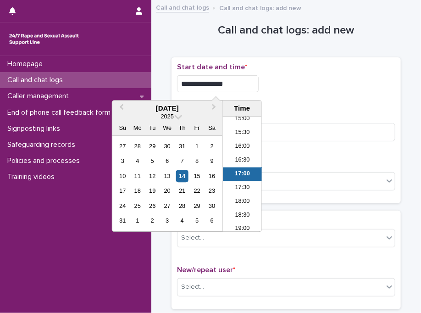
click at [256, 84] on input "**********" at bounding box center [218, 83] width 82 height 17
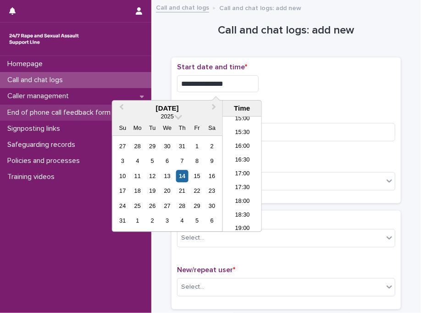
type input "**********"
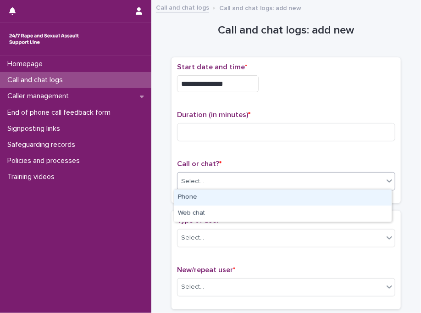
drag, startPoint x: 222, startPoint y: 181, endPoint x: 207, endPoint y: 195, distance: 20.4
click at [207, 195] on body "**********" at bounding box center [210, 156] width 421 height 313
click at [207, 195] on div "Phone" at bounding box center [282, 197] width 217 height 16
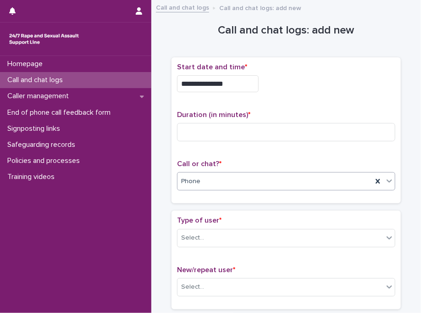
click at [207, 195] on div "Call or chat? * option Phone, selected. 0 results available. Select is focused …" at bounding box center [286, 178] width 218 height 38
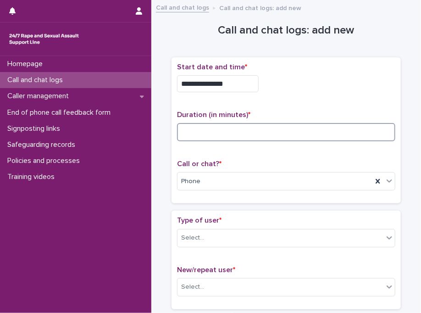
click at [188, 138] on input at bounding box center [286, 132] width 218 height 18
type input "*"
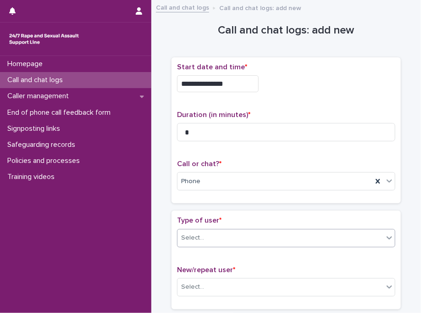
click at [301, 237] on div "Select..." at bounding box center [280, 237] width 206 height 15
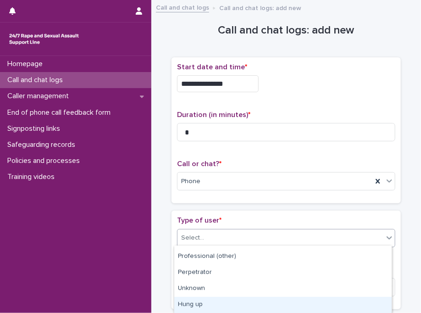
scroll to position [172, 0]
click at [348, 308] on div "Silent" at bounding box center [282, 306] width 217 height 16
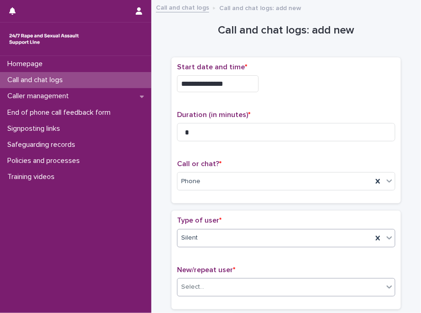
click at [223, 279] on div "Select..." at bounding box center [280, 286] width 206 height 15
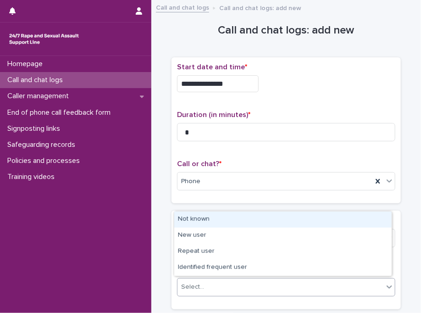
click at [208, 223] on div "Not known" at bounding box center [282, 219] width 217 height 16
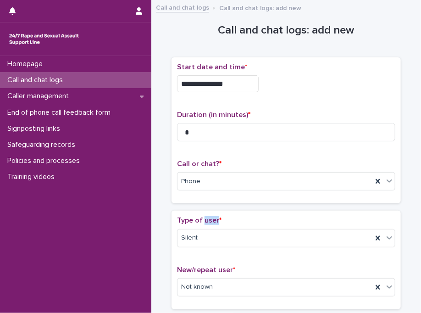
click at [208, 223] on div "Type of user * Silent" at bounding box center [286, 235] width 218 height 38
drag, startPoint x: 201, startPoint y: 228, endPoint x: 301, endPoint y: 197, distance: 104.2
click at [301, 197] on div "**********" at bounding box center [285, 130] width 229 height 146
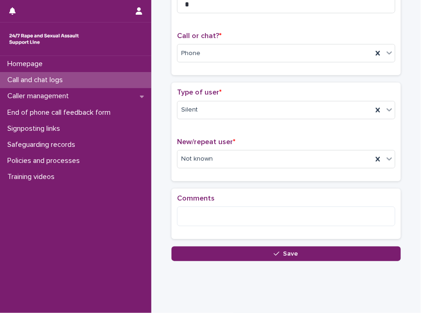
scroll to position [145, 0]
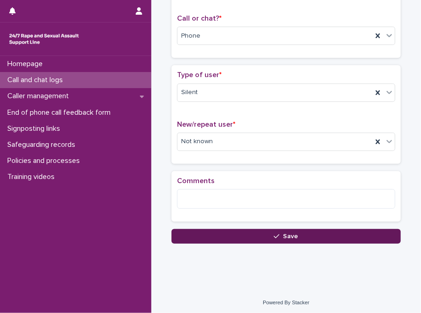
click at [201, 233] on button "Save" at bounding box center [285, 236] width 229 height 15
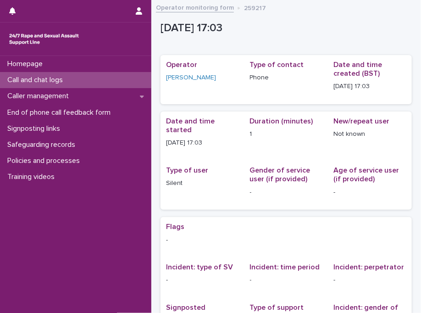
click at [121, 79] on div "Call and chat logs" at bounding box center [75, 80] width 151 height 16
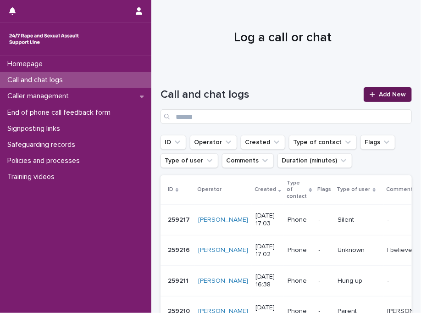
click at [385, 97] on span "Add New" at bounding box center [392, 94] width 27 height 6
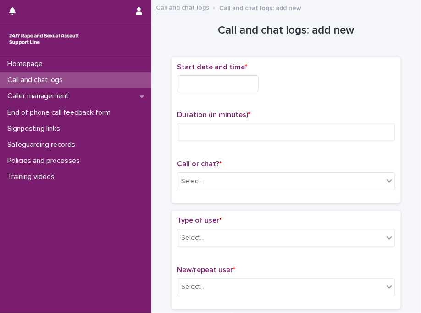
click at [66, 83] on p "Call and chat logs" at bounding box center [37, 80] width 66 height 9
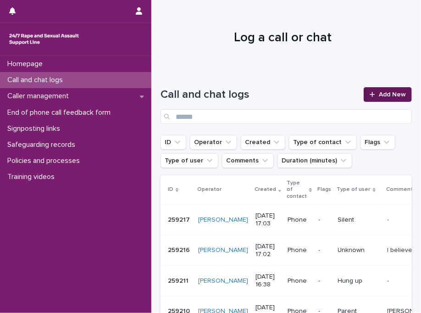
click at [386, 97] on span "Add New" at bounding box center [392, 94] width 27 height 6
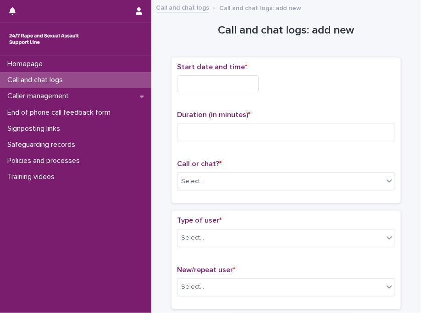
click at [209, 88] on input "text" at bounding box center [218, 83] width 82 height 17
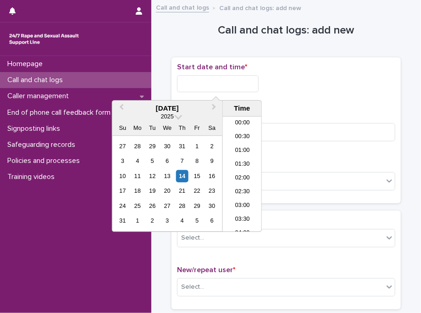
scroll to position [417, 0]
click at [244, 173] on li "17:00" at bounding box center [242, 174] width 39 height 14
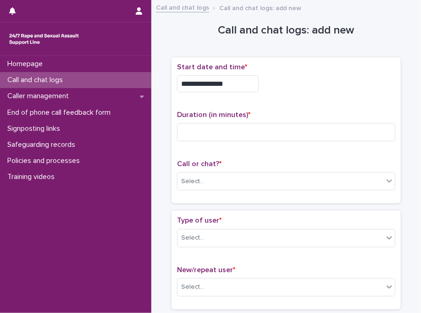
click at [253, 81] on input "**********" at bounding box center [218, 83] width 82 height 17
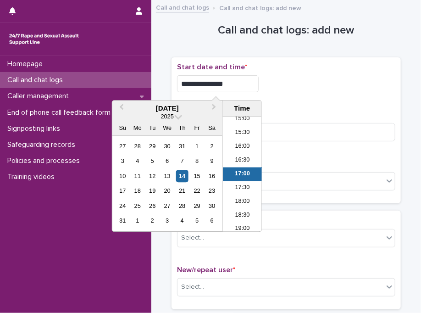
click at [253, 81] on input "**********" at bounding box center [218, 83] width 82 height 17
type input "**********"
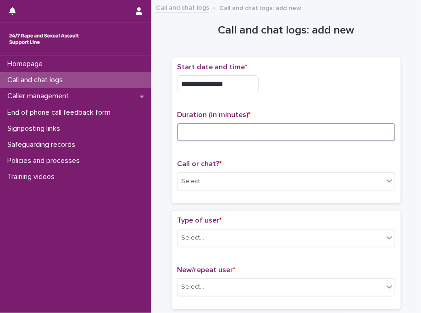
click at [314, 127] on input at bounding box center [286, 132] width 218 height 18
type input "*"
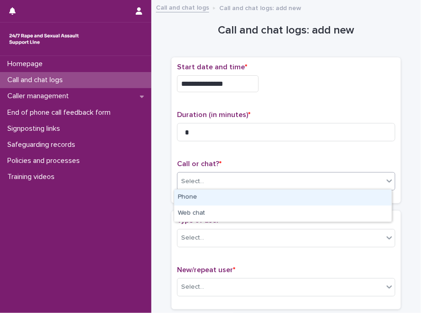
click at [238, 184] on div "Select..." at bounding box center [280, 181] width 206 height 15
click at [235, 195] on div "Phone" at bounding box center [282, 197] width 217 height 16
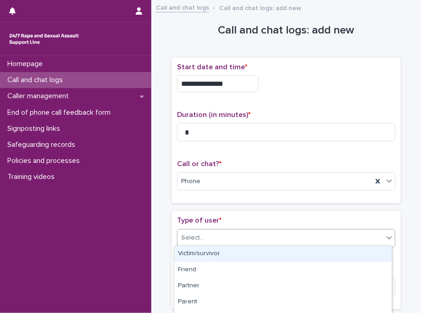
click at [285, 237] on div "Select..." at bounding box center [280, 237] width 206 height 15
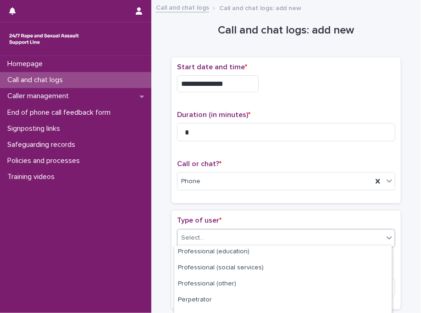
scroll to position [172, 0]
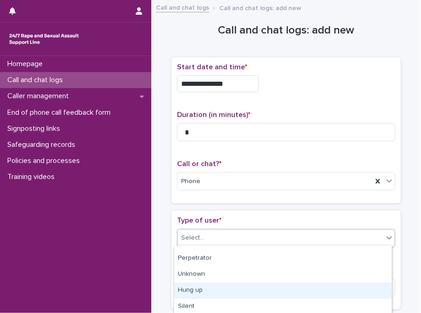
click at [296, 289] on div "Hung up" at bounding box center [282, 290] width 217 height 16
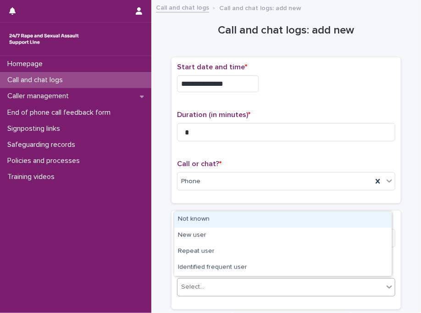
click at [296, 289] on div "Select..." at bounding box center [280, 286] width 206 height 15
click at [211, 220] on div "Not known" at bounding box center [282, 219] width 217 height 16
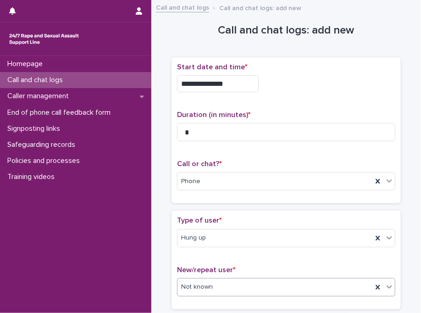
click at [211, 220] on span "Type of user *" at bounding box center [199, 219] width 44 height 7
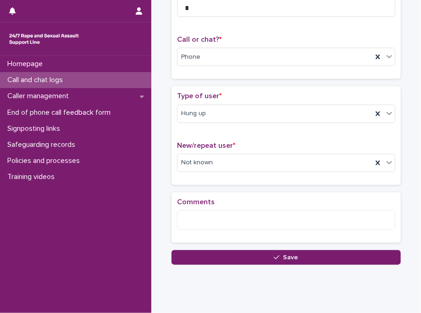
scroll to position [145, 0]
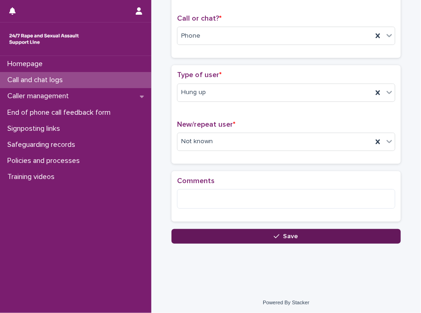
click at [215, 232] on button "Save" at bounding box center [285, 236] width 229 height 15
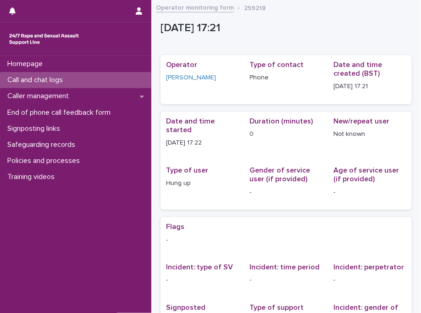
click at [81, 79] on div "Call and chat logs" at bounding box center [75, 80] width 151 height 16
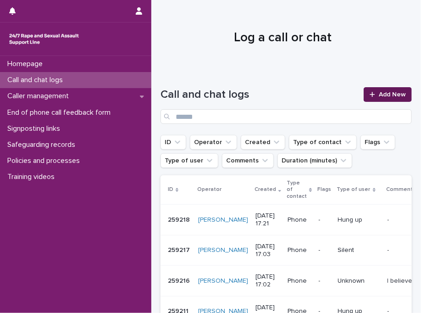
click at [383, 95] on span "Add New" at bounding box center [392, 94] width 27 height 6
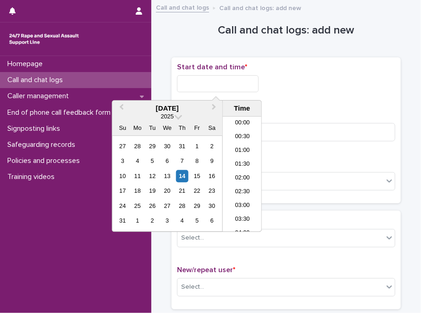
scroll to position [417, 0]
click at [221, 82] on input "text" at bounding box center [218, 83] width 82 height 17
click at [247, 169] on li "17:00" at bounding box center [242, 174] width 39 height 14
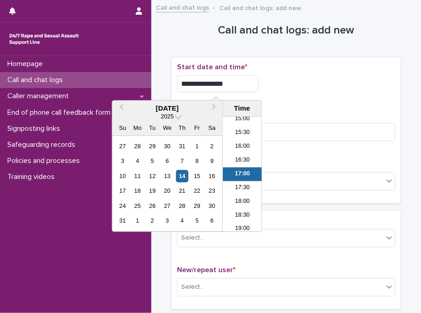
click at [233, 90] on input "**********" at bounding box center [218, 83] width 82 height 17
type input "**********"
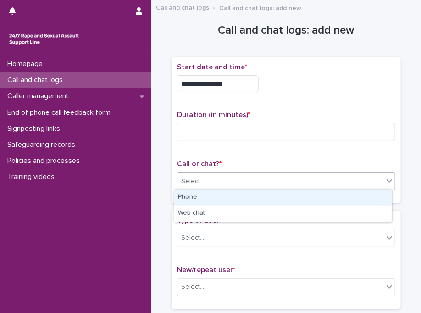
click at [223, 182] on div "Select..." at bounding box center [280, 181] width 206 height 15
click at [199, 195] on div "Phone" at bounding box center [282, 197] width 217 height 16
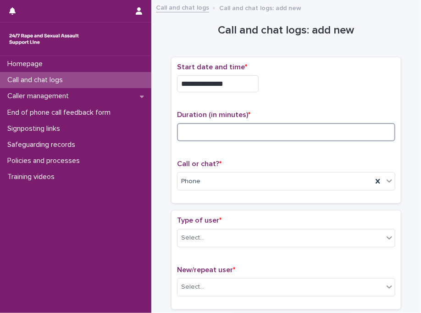
click at [264, 133] on input at bounding box center [286, 132] width 218 height 18
type input "*"
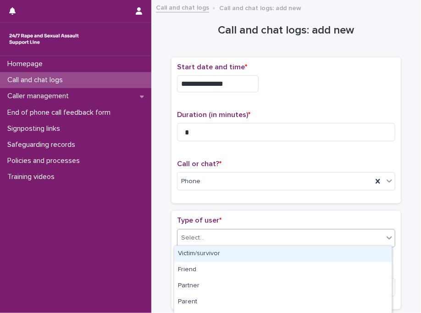
click at [239, 236] on div "Select..." at bounding box center [280, 237] width 206 height 15
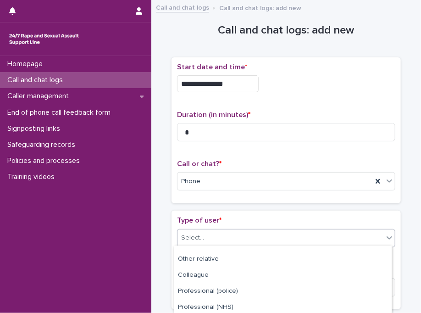
scroll to position [172, 0]
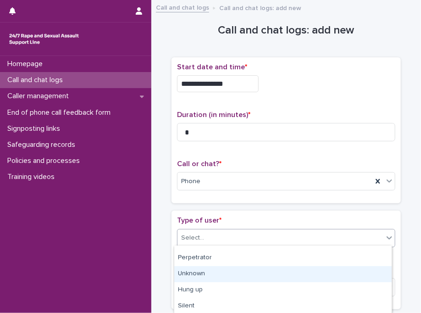
click at [252, 275] on div "Unknown" at bounding box center [282, 274] width 217 height 16
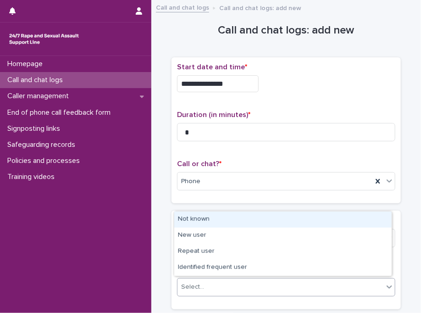
click at [203, 281] on div "Select..." at bounding box center [280, 286] width 206 height 15
click at [219, 218] on div "Not known" at bounding box center [282, 219] width 217 height 16
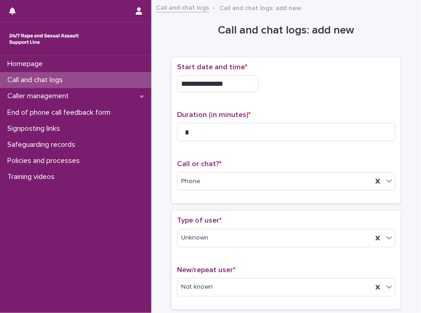
click at [219, 218] on p "Type of user *" at bounding box center [286, 220] width 218 height 9
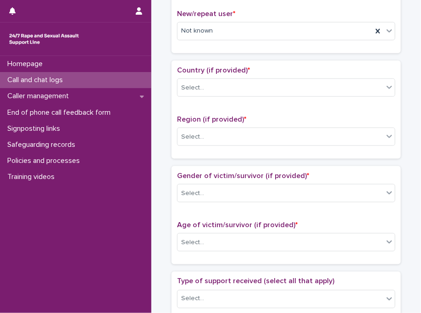
scroll to position [257, 0]
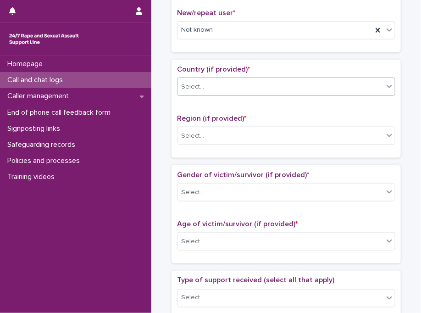
click at [203, 83] on div "Select..." at bounding box center [280, 86] width 206 height 15
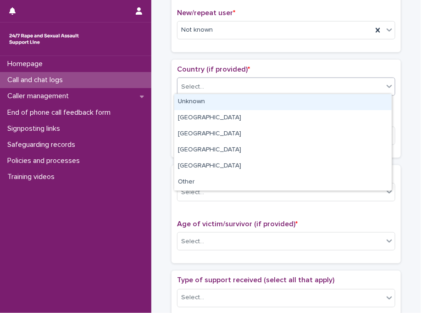
click at [207, 101] on div "Unknown" at bounding box center [282, 102] width 217 height 16
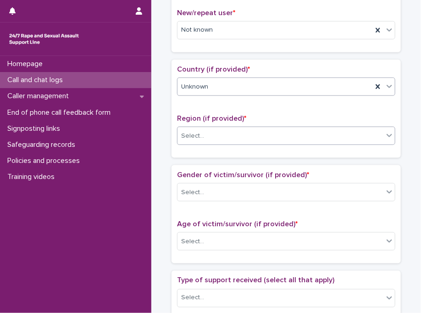
click at [209, 138] on div "Select..." at bounding box center [280, 135] width 206 height 15
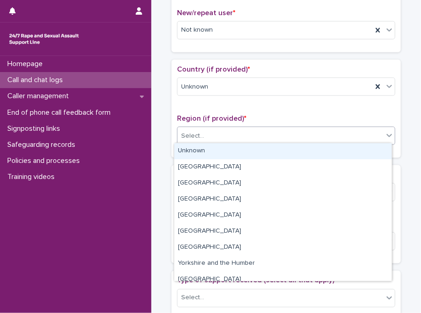
click at [209, 154] on div "Unknown" at bounding box center [282, 151] width 217 height 16
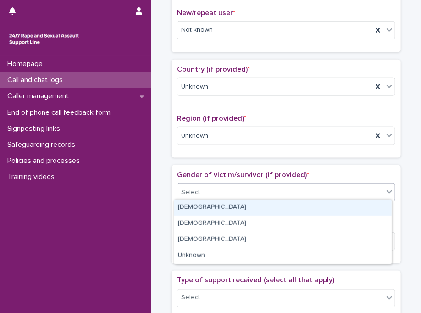
click at [216, 190] on div "Select..." at bounding box center [280, 192] width 206 height 15
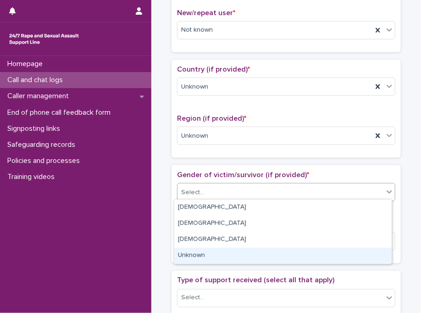
click at [219, 258] on div "Unknown" at bounding box center [282, 255] width 217 height 16
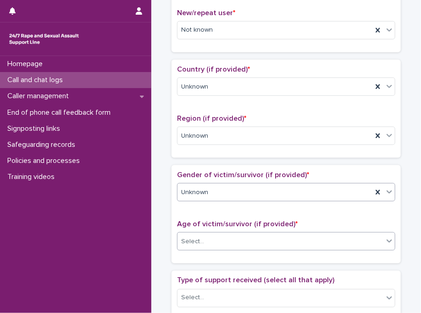
click at [241, 242] on div "Select..." at bounding box center [280, 241] width 206 height 15
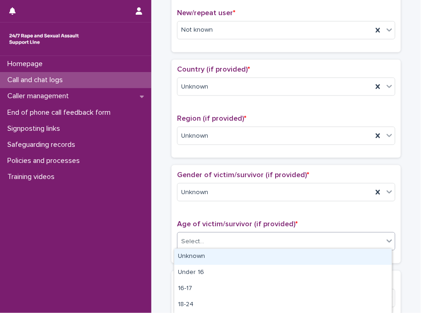
click at [233, 254] on div "Unknown" at bounding box center [282, 256] width 217 height 16
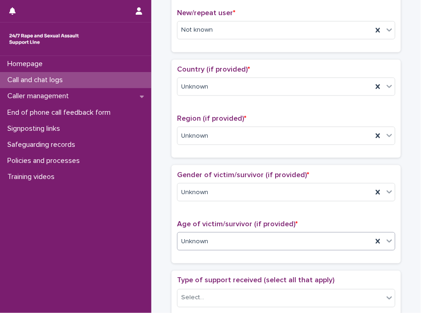
click at [233, 254] on div "Age of victim/survivor (if provided) * option Unknown, selected. 0 results avai…" at bounding box center [286, 239] width 218 height 38
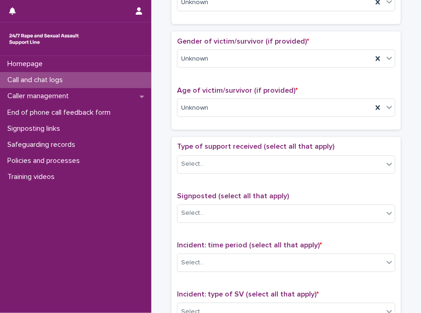
scroll to position [495, 0]
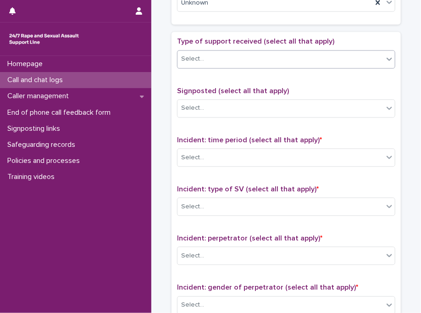
click at [218, 59] on div "Select..." at bounding box center [280, 59] width 206 height 15
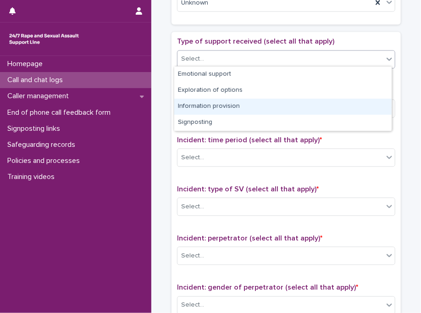
click at [225, 107] on div "Information provision" at bounding box center [282, 107] width 217 height 16
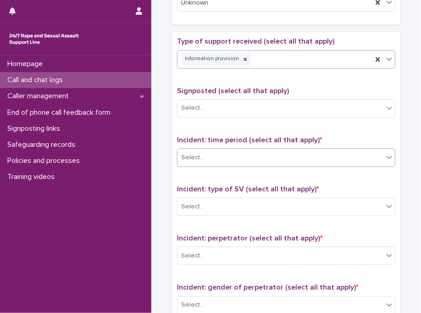
click at [218, 160] on div "Select..." at bounding box center [280, 157] width 206 height 15
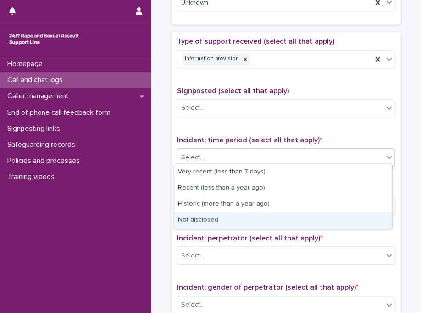
click at [214, 220] on div "Not disclosed" at bounding box center [282, 220] width 217 height 16
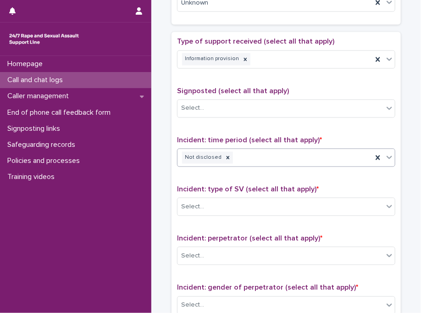
click at [214, 220] on div "Type of support received (select all that apply) Information provision Signpost…" at bounding box center [286, 229] width 218 height 383
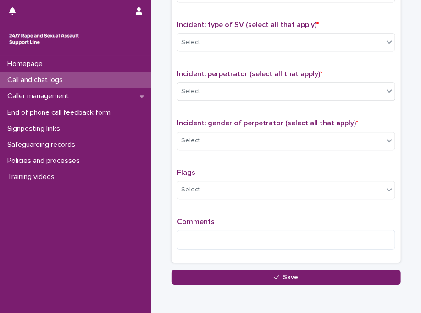
scroll to position [660, 0]
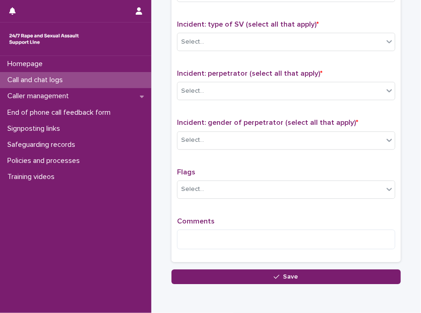
click at [305, 50] on div "Incident: type of SV (select all that apply) * Select..." at bounding box center [286, 39] width 218 height 38
click at [334, 45] on div "Select..." at bounding box center [280, 41] width 206 height 15
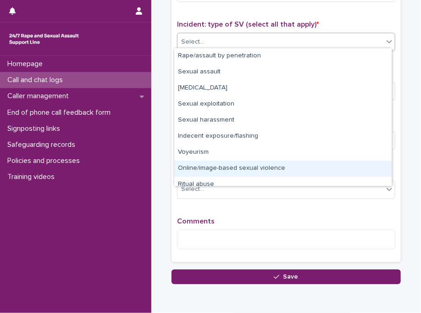
scroll to position [23, 0]
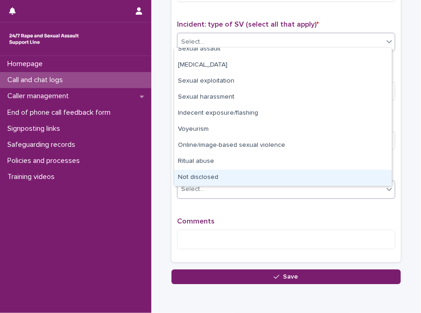
click at [334, 184] on div "Not disclosed" at bounding box center [282, 178] width 217 height 16
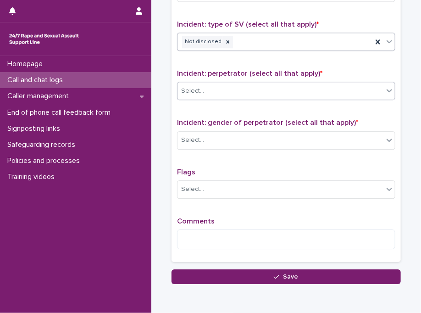
click at [254, 83] on div "Select..." at bounding box center [280, 90] width 206 height 15
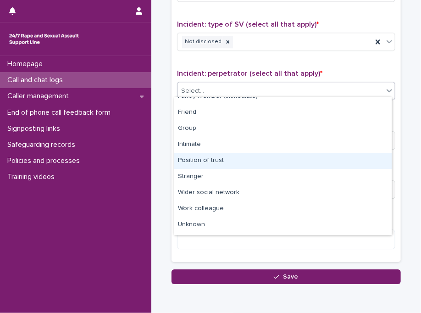
scroll to position [38, 0]
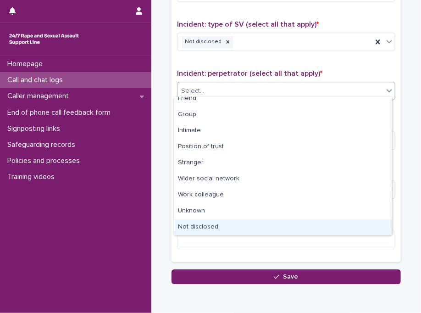
click at [362, 226] on div "Not disclosed" at bounding box center [282, 227] width 217 height 16
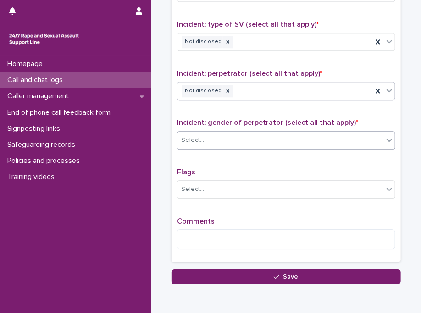
click at [198, 135] on div "Select..." at bounding box center [192, 140] width 23 height 10
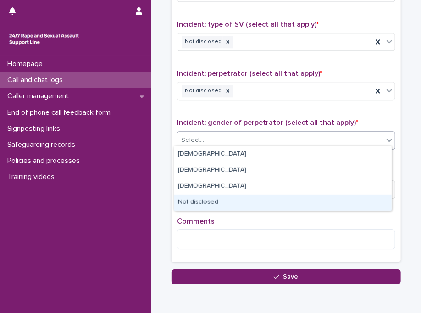
click at [209, 199] on div "Not disclosed" at bounding box center [282, 202] width 217 height 16
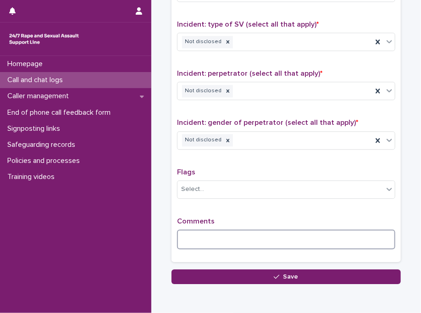
click at [202, 243] on textarea at bounding box center [286, 239] width 218 height 20
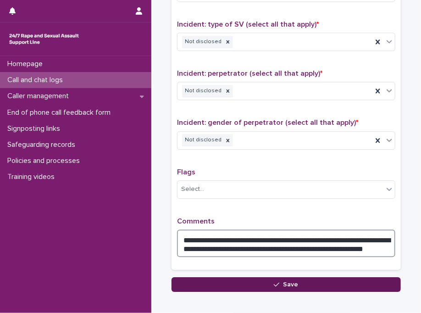
type textarea "**********"
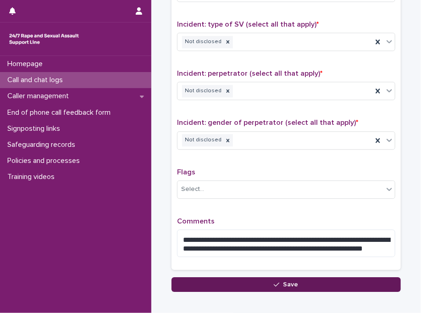
click at [256, 281] on button "Save" at bounding box center [285, 284] width 229 height 15
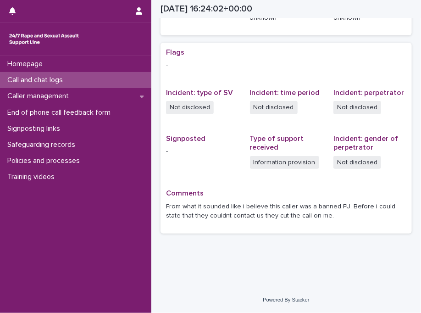
scroll to position [174, 0]
click at [103, 78] on div "Call and chat logs" at bounding box center [75, 80] width 151 height 16
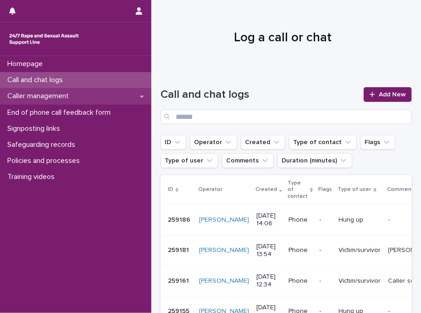
click at [87, 96] on div "Caller management" at bounding box center [75, 96] width 151 height 16
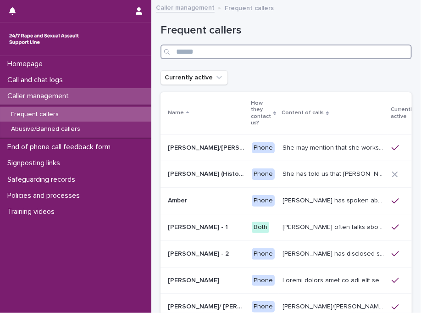
click at [226, 50] on input "Search" at bounding box center [285, 51] width 251 height 15
type input "*"
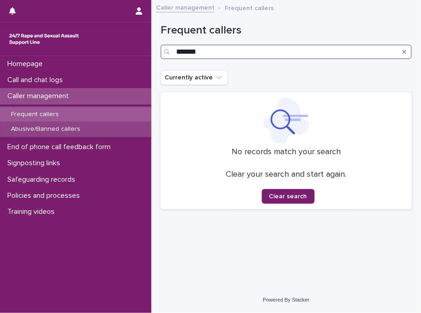
type input "*******"
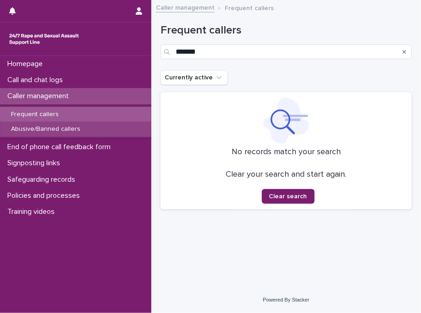
click at [85, 129] on div "Abusive/Banned callers" at bounding box center [75, 128] width 151 height 15
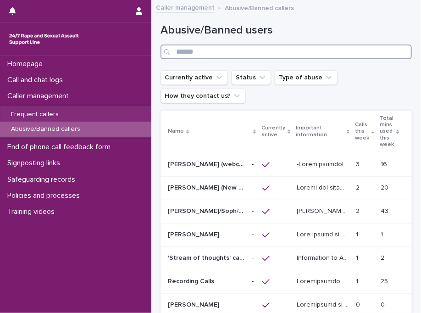
click at [220, 49] on input "Search" at bounding box center [285, 51] width 251 height 15
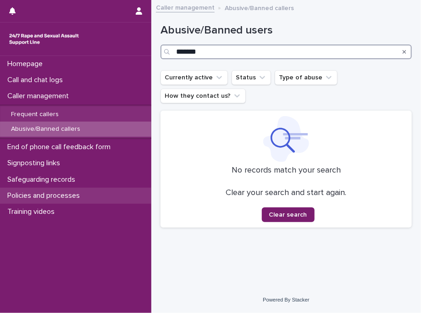
type input "*******"
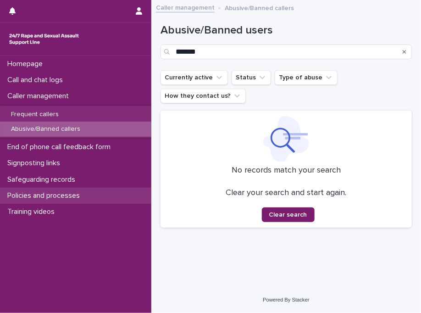
click at [59, 194] on p "Policies and processes" at bounding box center [45, 195] width 83 height 9
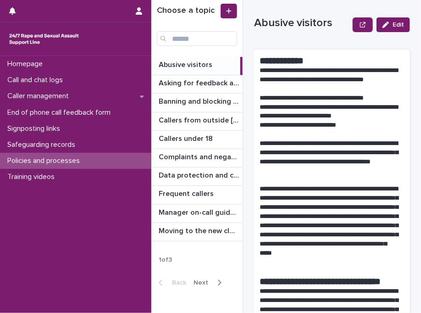
click at [218, 281] on icon "button" at bounding box center [219, 282] width 4 height 8
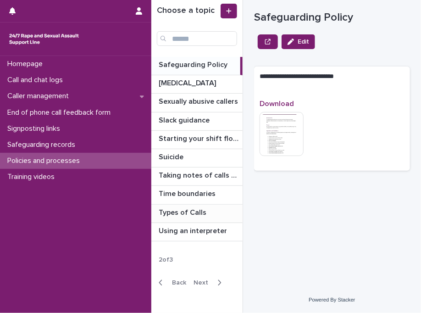
click at [202, 209] on p "Types of Calls" at bounding box center [183, 211] width 49 height 11
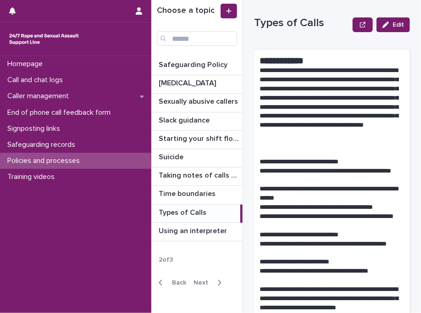
click at [309, 216] on p "**********" at bounding box center [328, 221] width 138 height 18
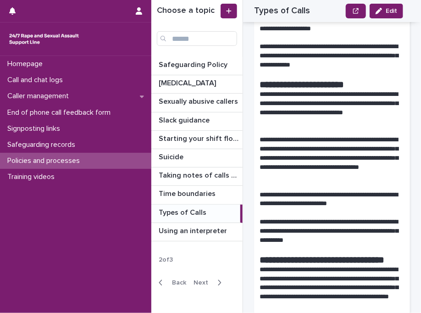
scroll to position [3062, 0]
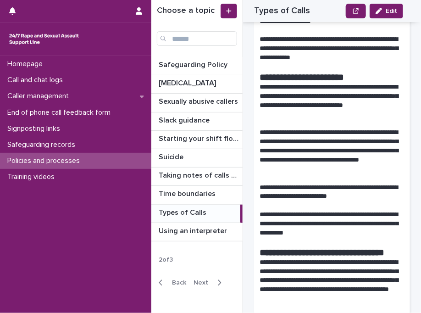
click at [309, 210] on p at bounding box center [331, 205] width 145 height 9
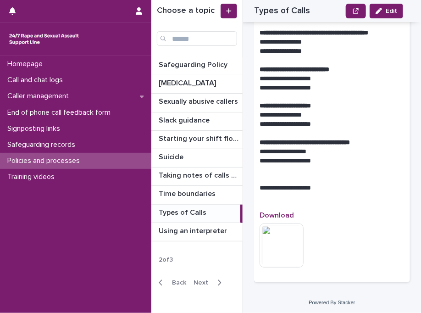
scroll to position [3832, 0]
